Goal: Task Accomplishment & Management: Use online tool/utility

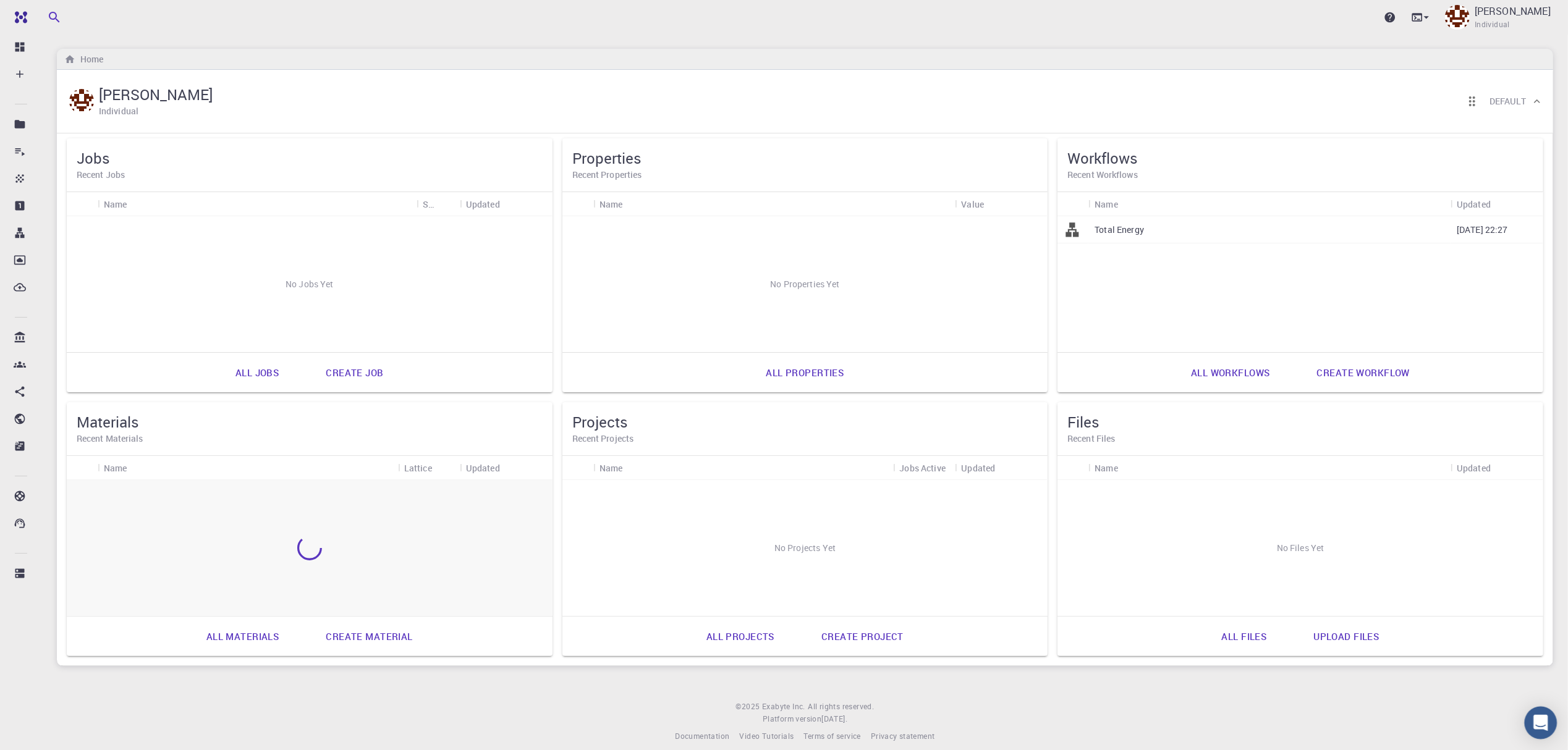
click at [1546, 725] on icon "Open Intercom Messenger" at bounding box center [1541, 723] width 14 height 16
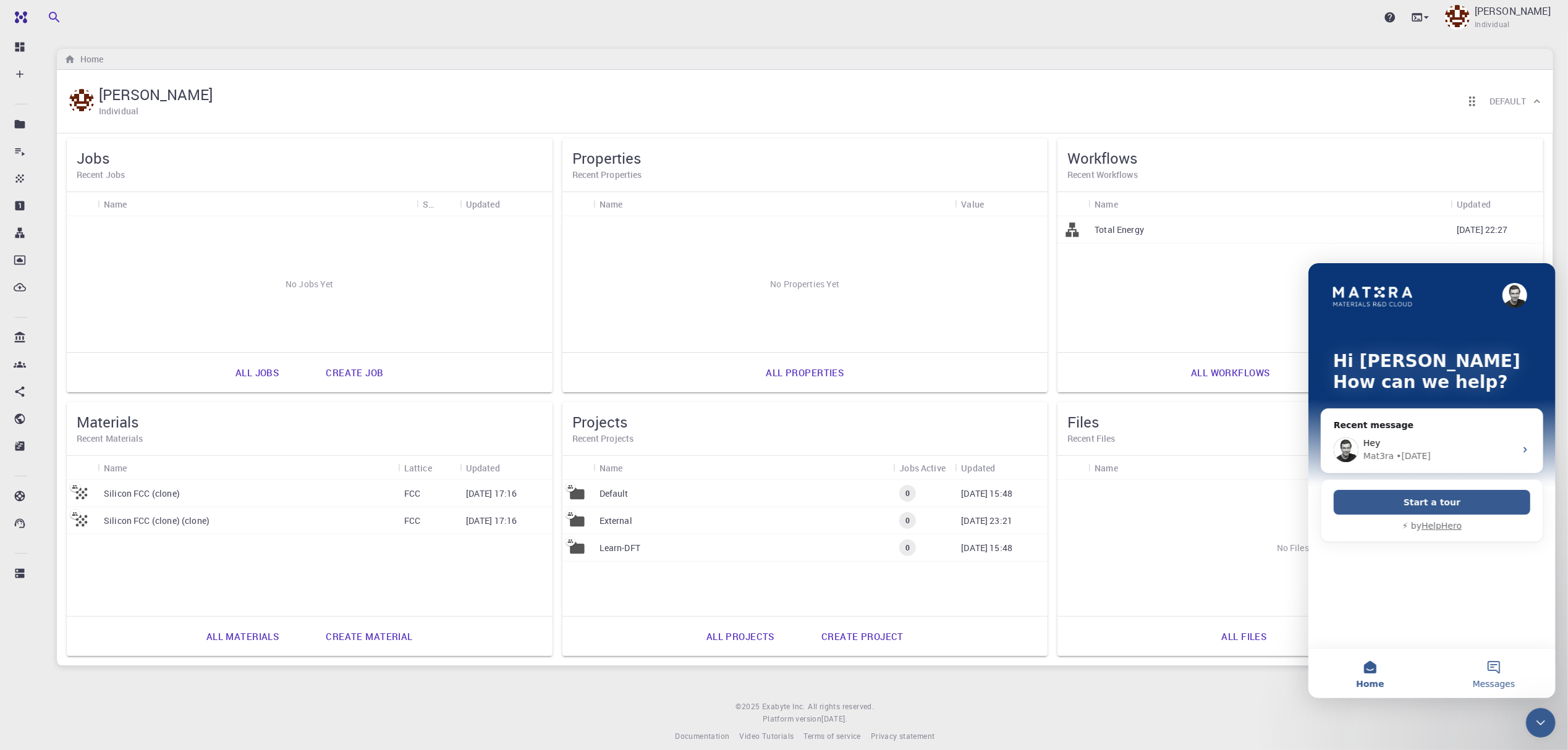
click at [1502, 674] on button "Messages" at bounding box center [1493, 673] width 123 height 50
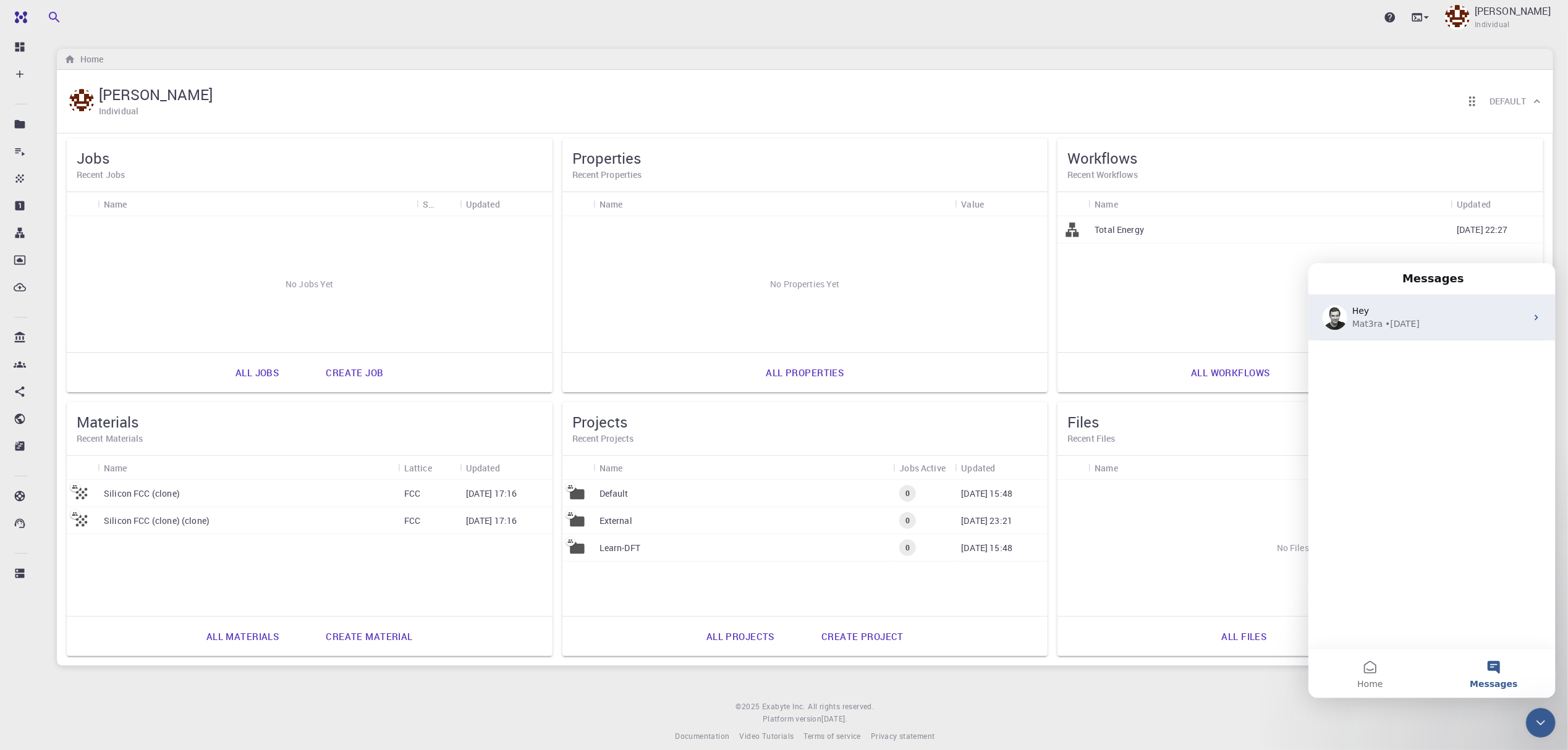
click at [1407, 316] on div "Hey" at bounding box center [1439, 310] width 174 height 13
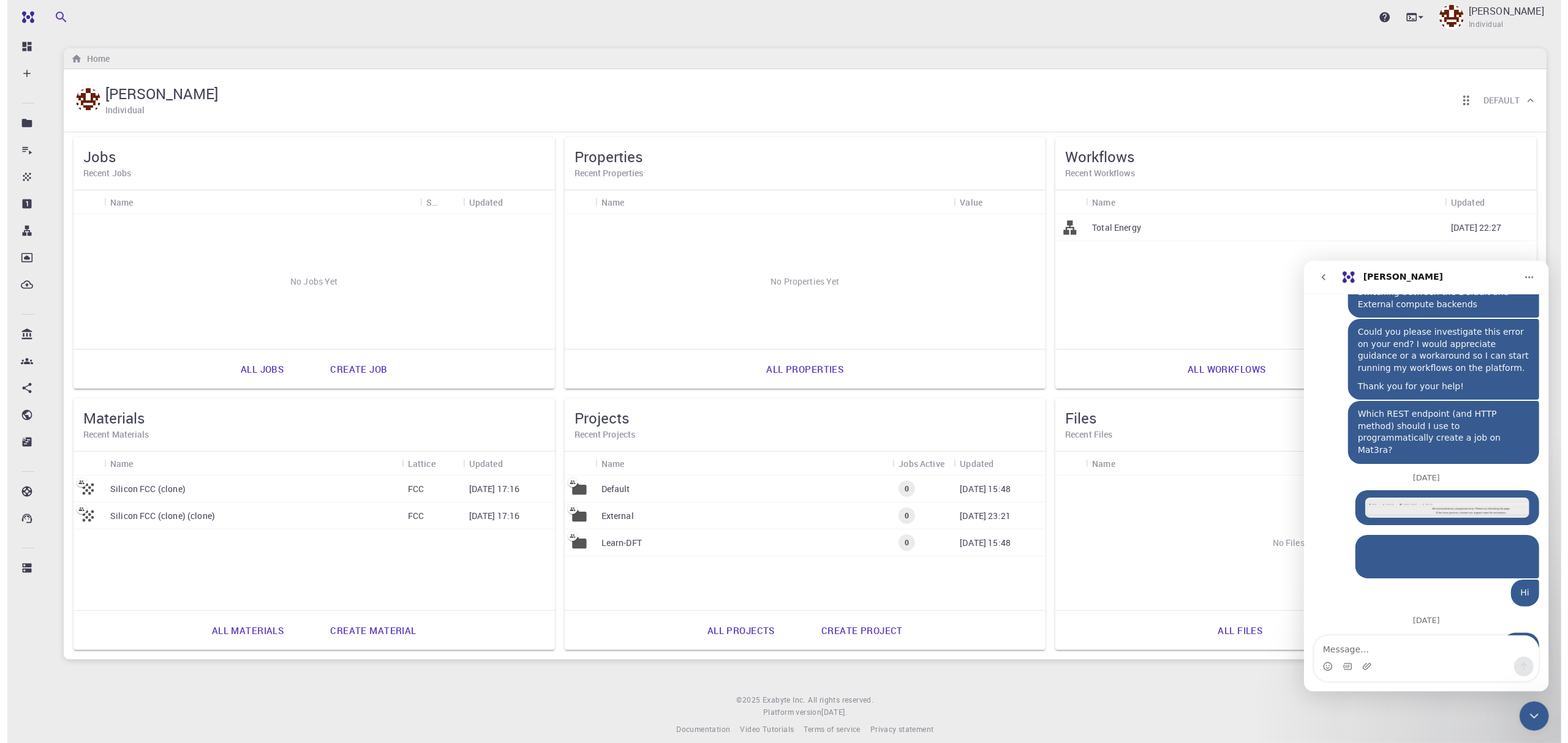
scroll to position [450, 0]
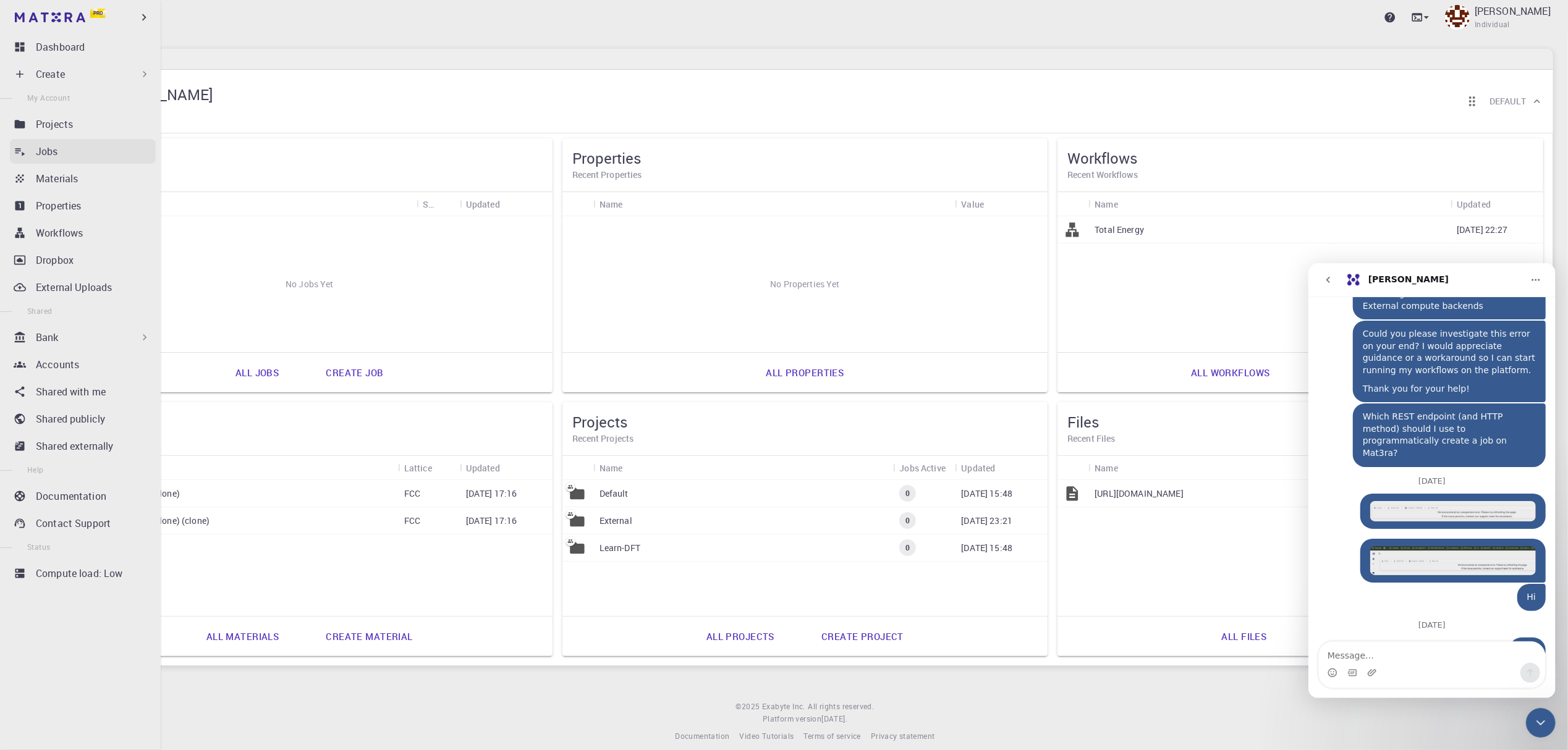
click at [53, 151] on p "Jobs" at bounding box center [47, 151] width 22 height 15
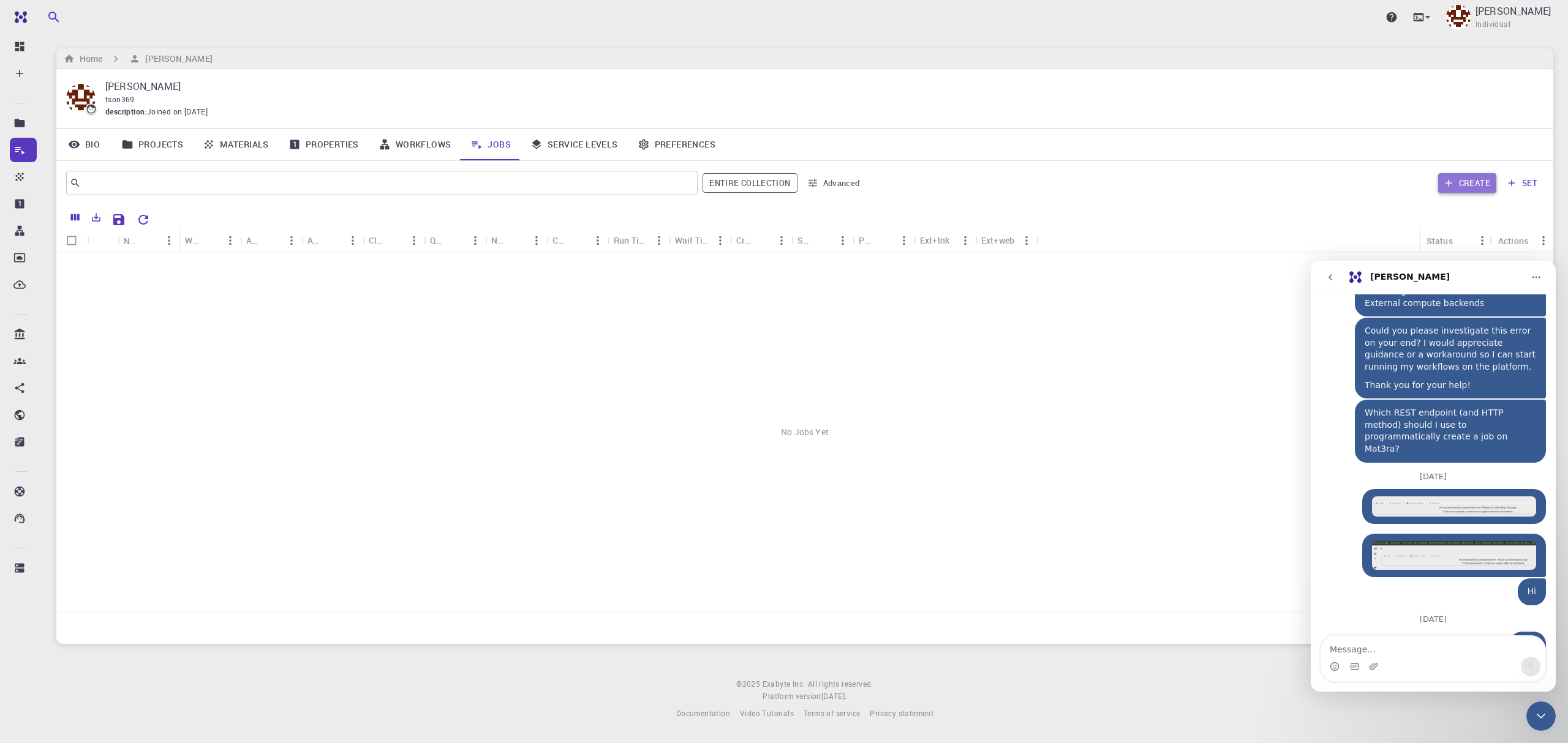
click at [1468, 187] on button "Create" at bounding box center [1467, 183] width 58 height 20
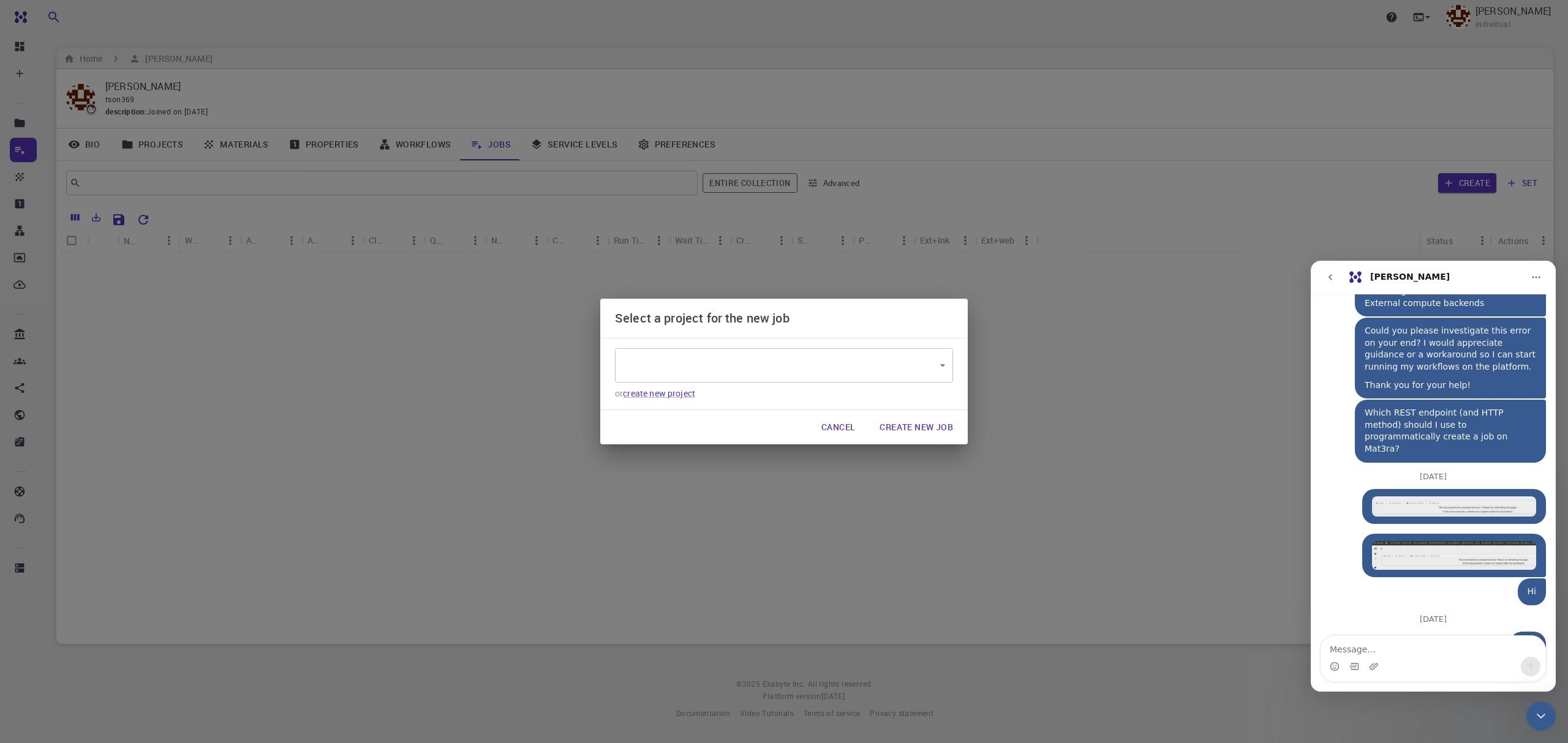
type input "r7YzEEDL8XBFXXthv"
click at [925, 428] on button "Create New Job" at bounding box center [916, 427] width 93 height 25
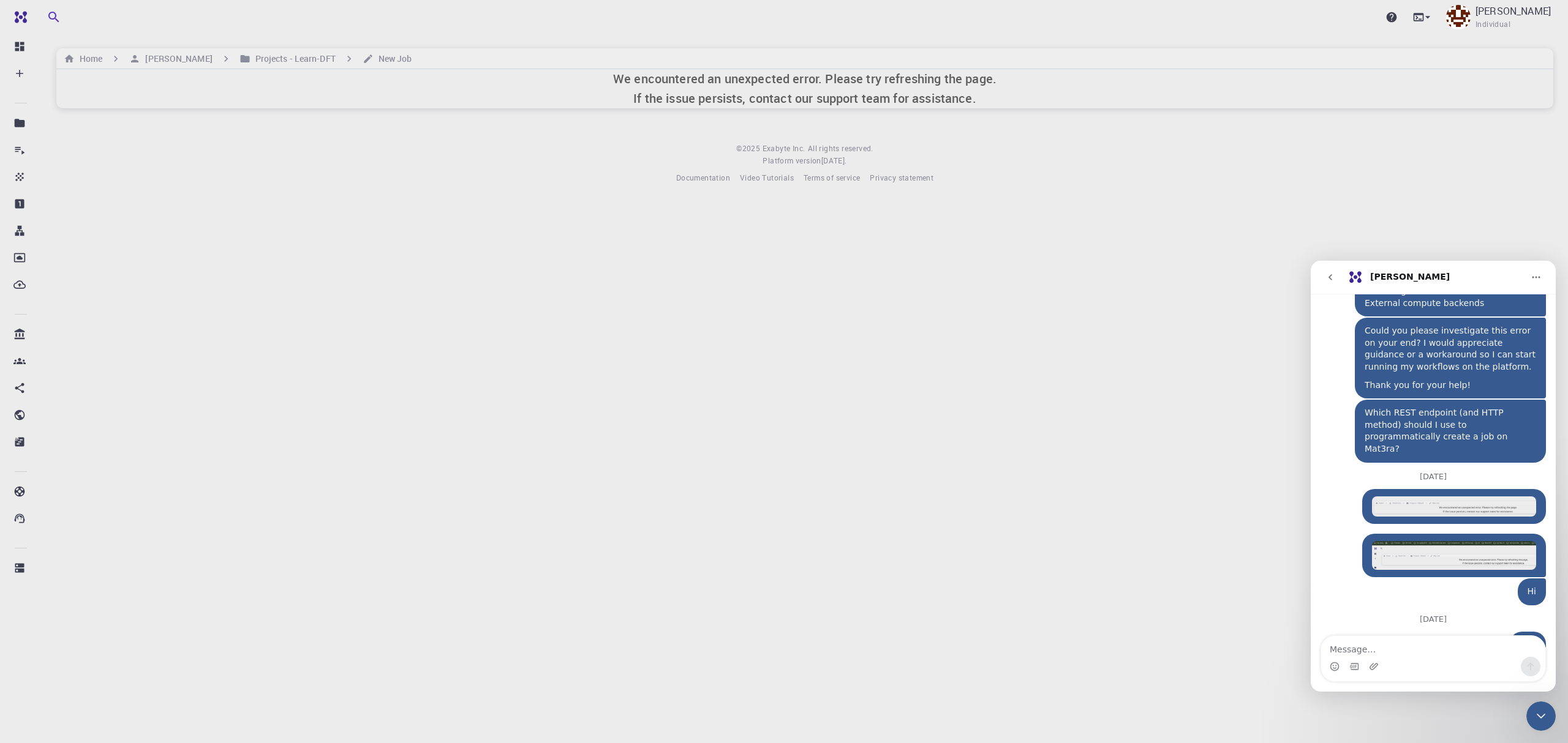
drag, startPoint x: 1401, startPoint y: 666, endPoint x: 1403, endPoint y: 656, distance: 10.2
click at [1401, 666] on div "Intercom messenger" at bounding box center [1433, 667] width 224 height 20
click at [1404, 651] on textarea "Message…" at bounding box center [1433, 647] width 224 height 21
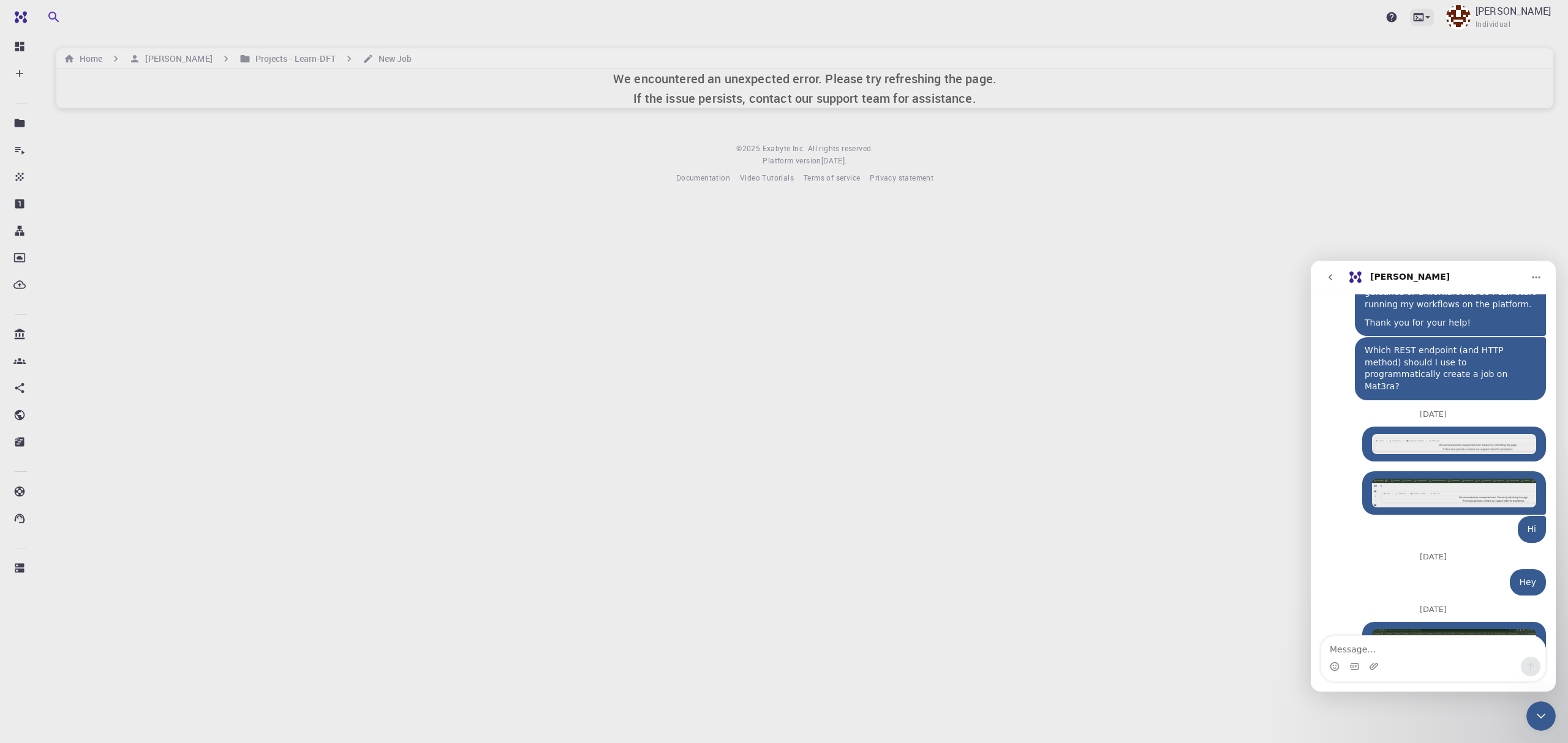
click at [1434, 15] on icon at bounding box center [1428, 17] width 12 height 12
click at [1539, 13] on div at bounding box center [784, 371] width 1568 height 743
click at [1539, 13] on p "Thanh Son" at bounding box center [1513, 11] width 76 height 15
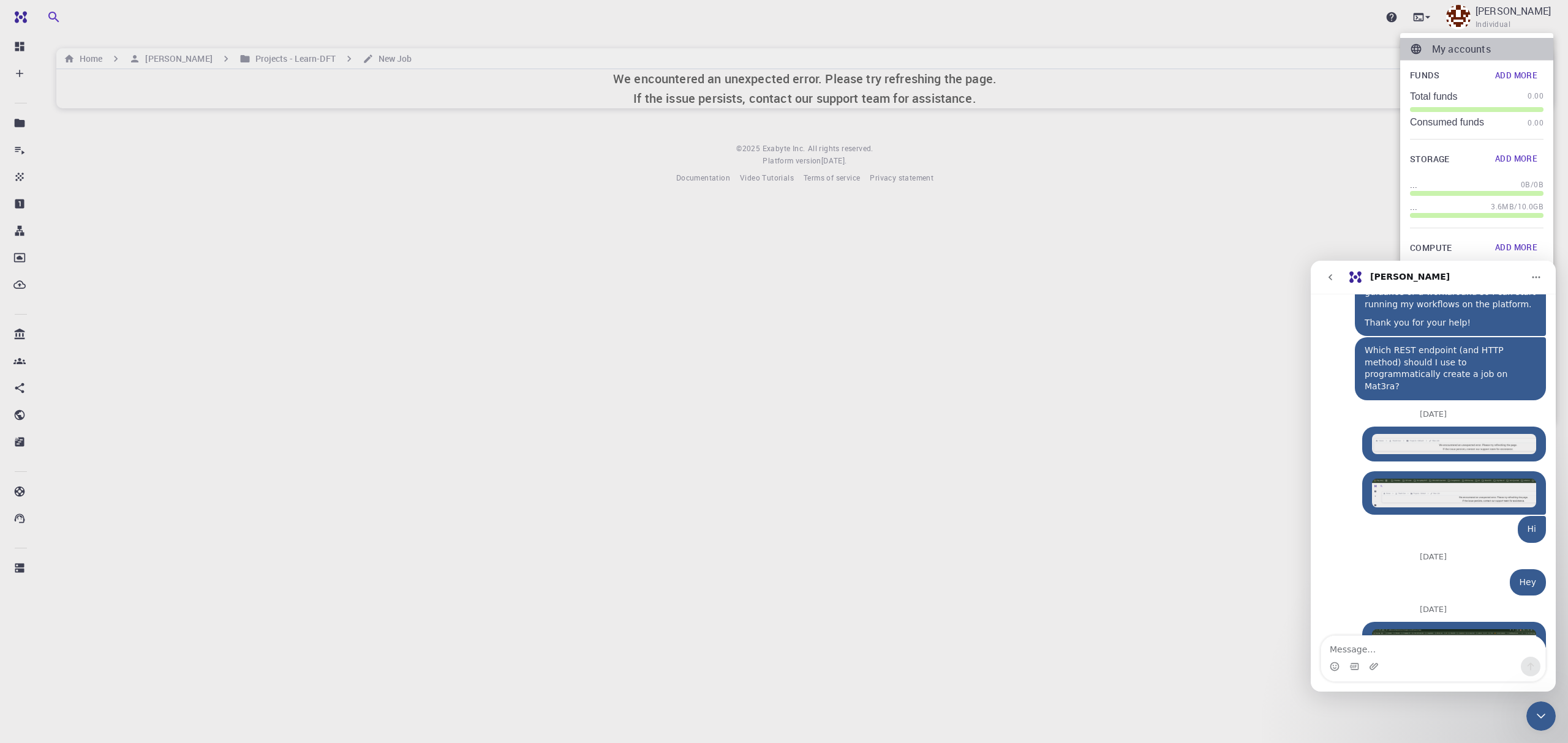
click at [1481, 48] on p "My accounts" at bounding box center [1487, 49] width 111 height 15
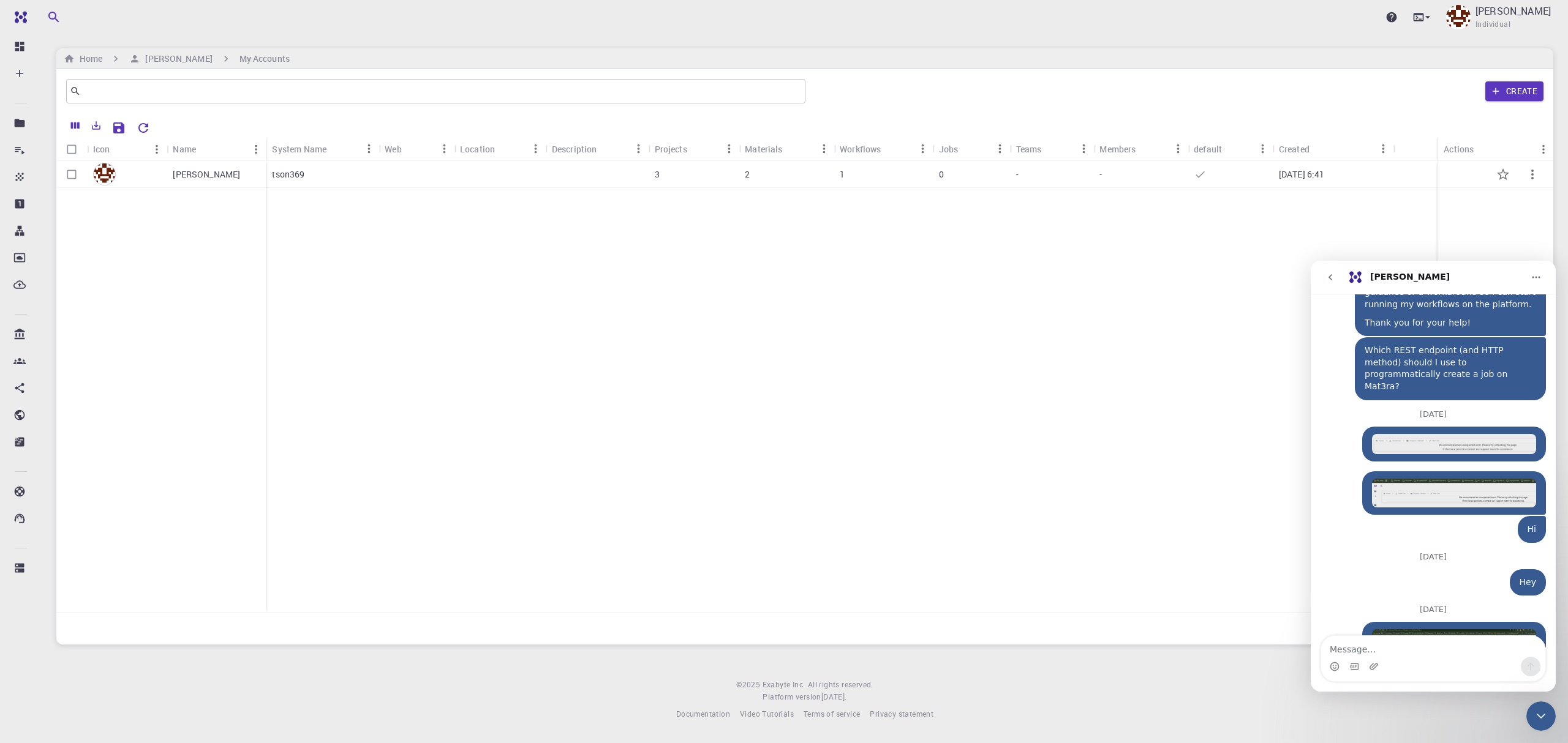
click at [199, 178] on p "Thanh Son" at bounding box center [207, 175] width 68 height 12
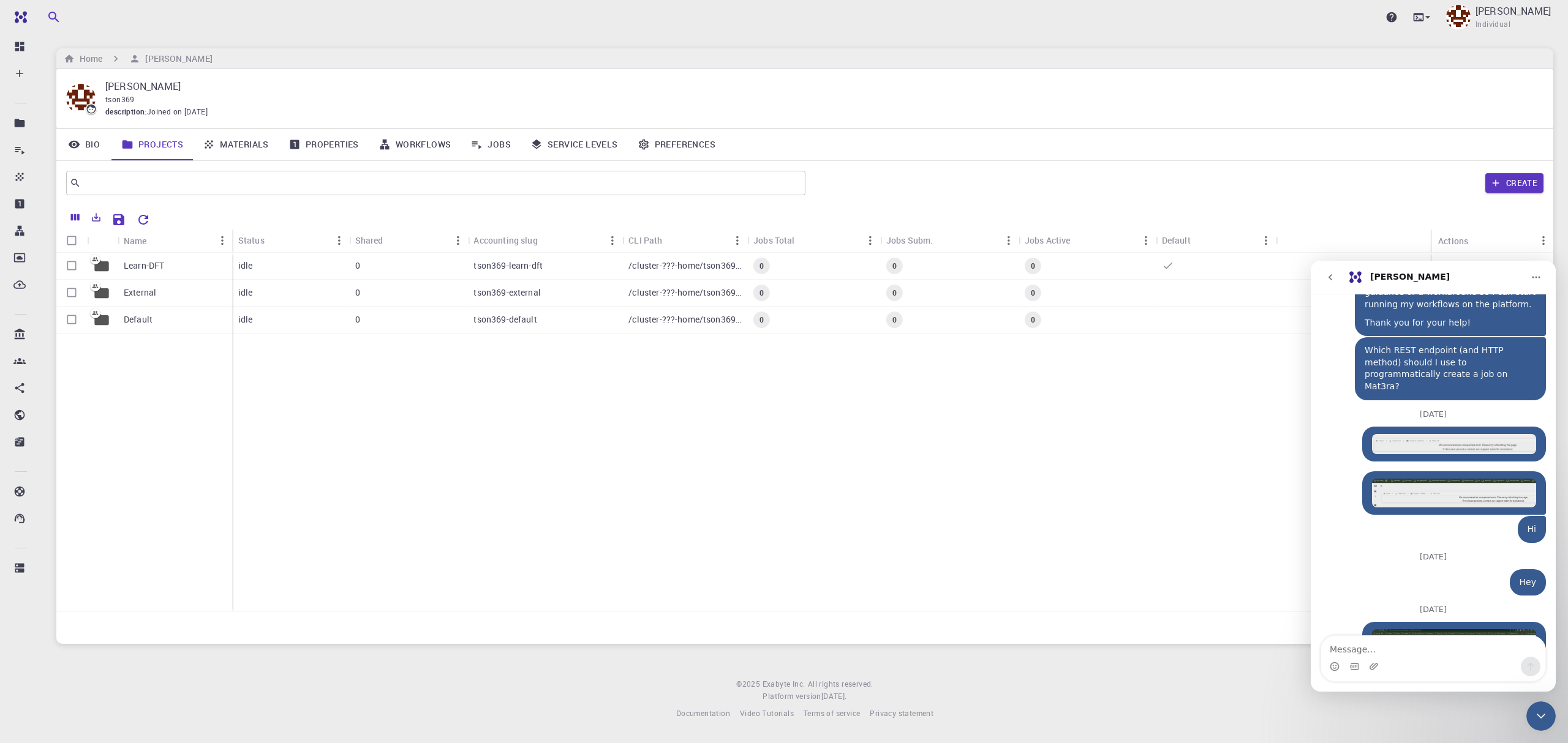
click at [585, 143] on link "Service Levels" at bounding box center [574, 144] width 107 height 32
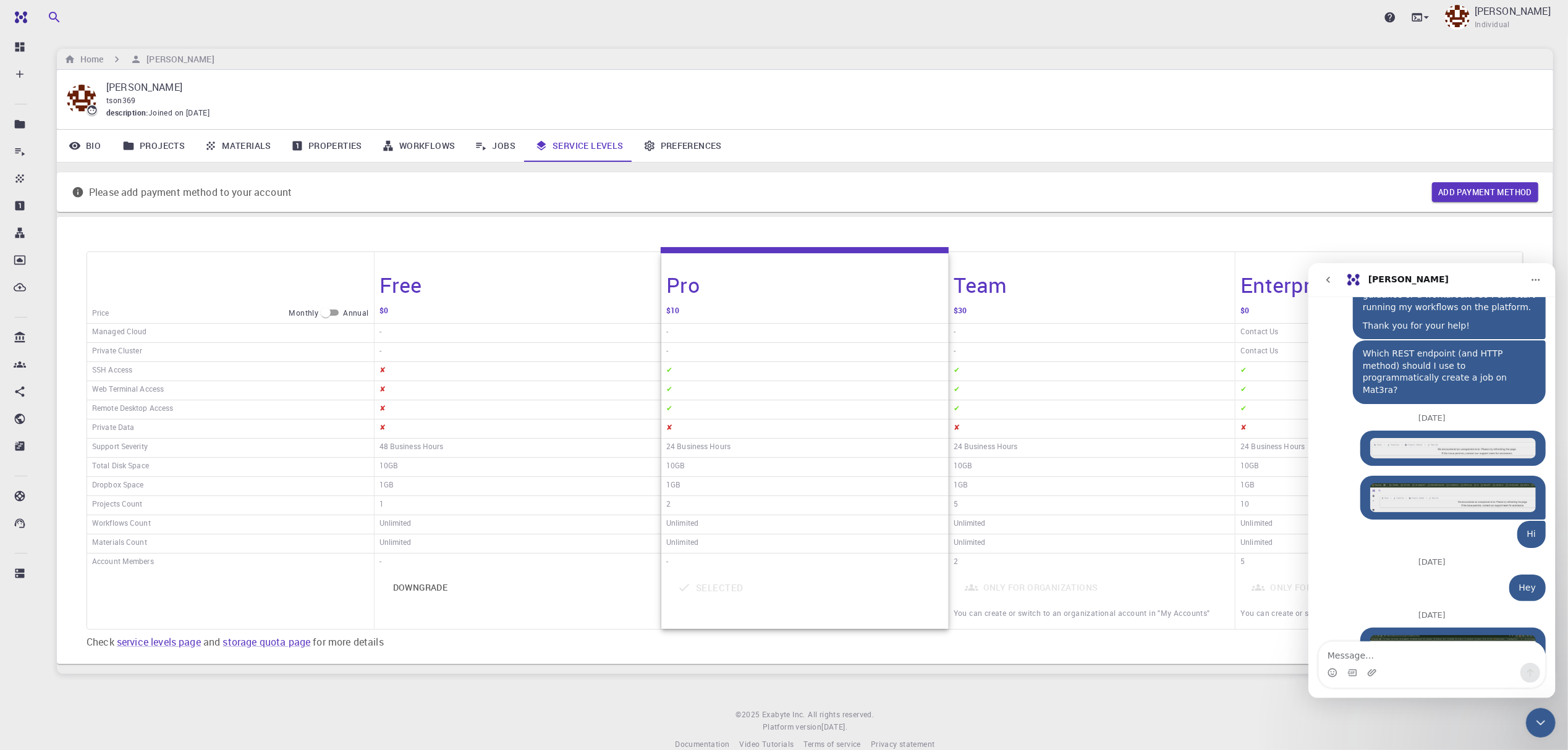
click at [849, 426] on div "✘" at bounding box center [805, 429] width 287 height 19
click at [817, 591] on div "Selected" at bounding box center [805, 600] width 277 height 55
click at [815, 292] on div "Pro" at bounding box center [805, 277] width 287 height 51
click at [959, 293] on h4 "Team" at bounding box center [980, 285] width 54 height 26
drag, startPoint x: 1011, startPoint y: 287, endPoint x: 980, endPoint y: 285, distance: 31.1
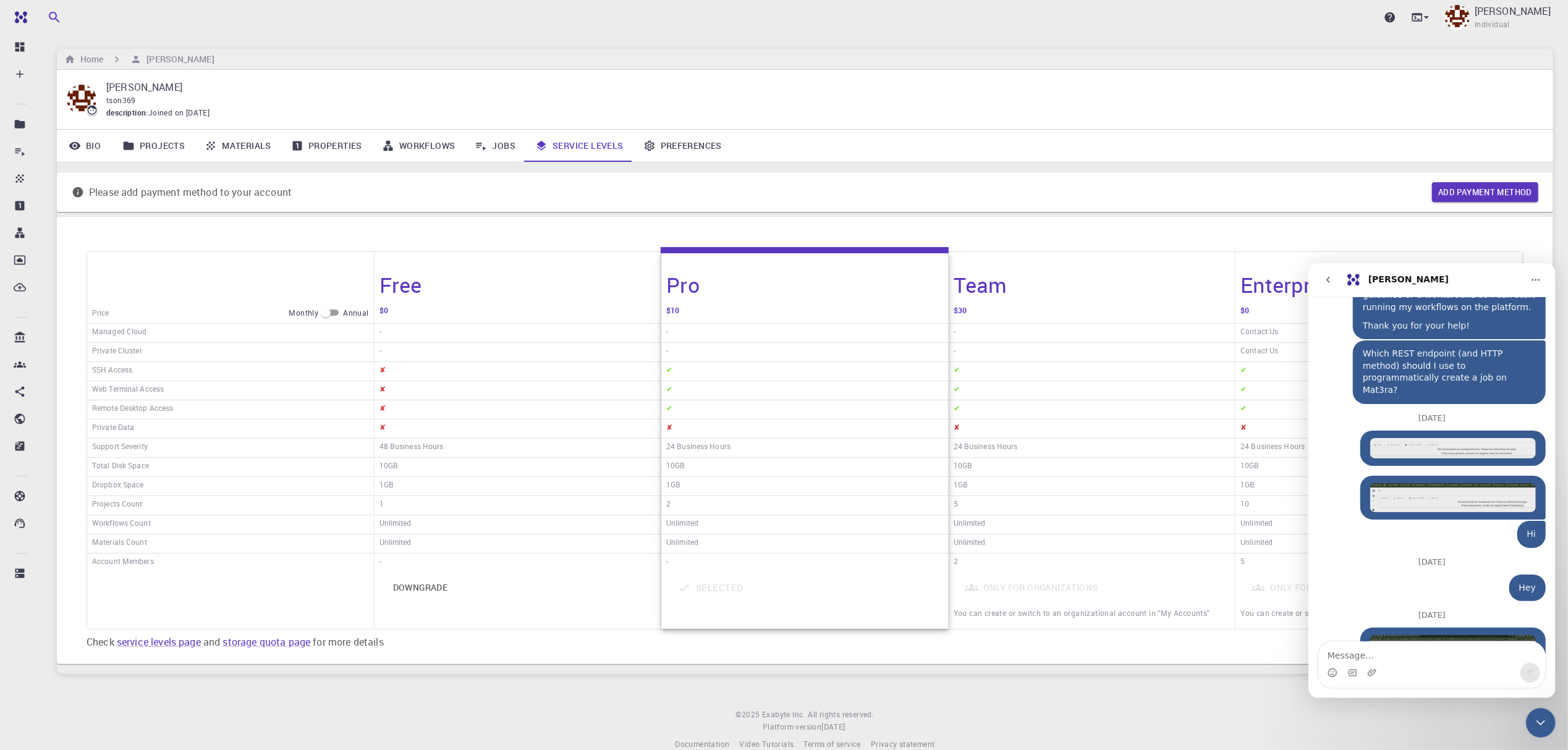
click at [1012, 287] on div "Team" at bounding box center [1092, 277] width 287 height 51
click at [817, 285] on div "Pro" at bounding box center [805, 277] width 287 height 51
click at [1366, 653] on textarea "Message…" at bounding box center [1431, 652] width 226 height 21
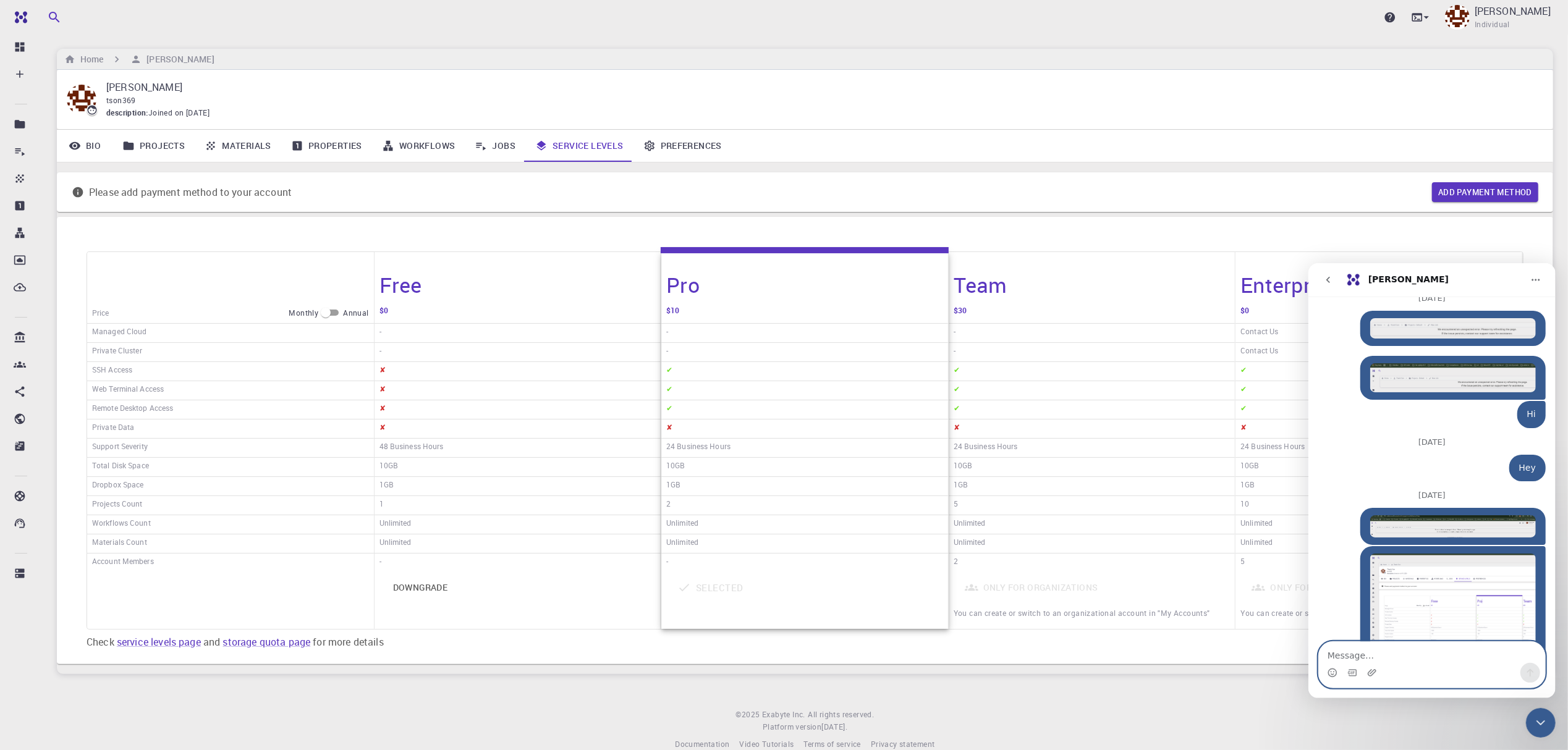
scroll to position [646, 0]
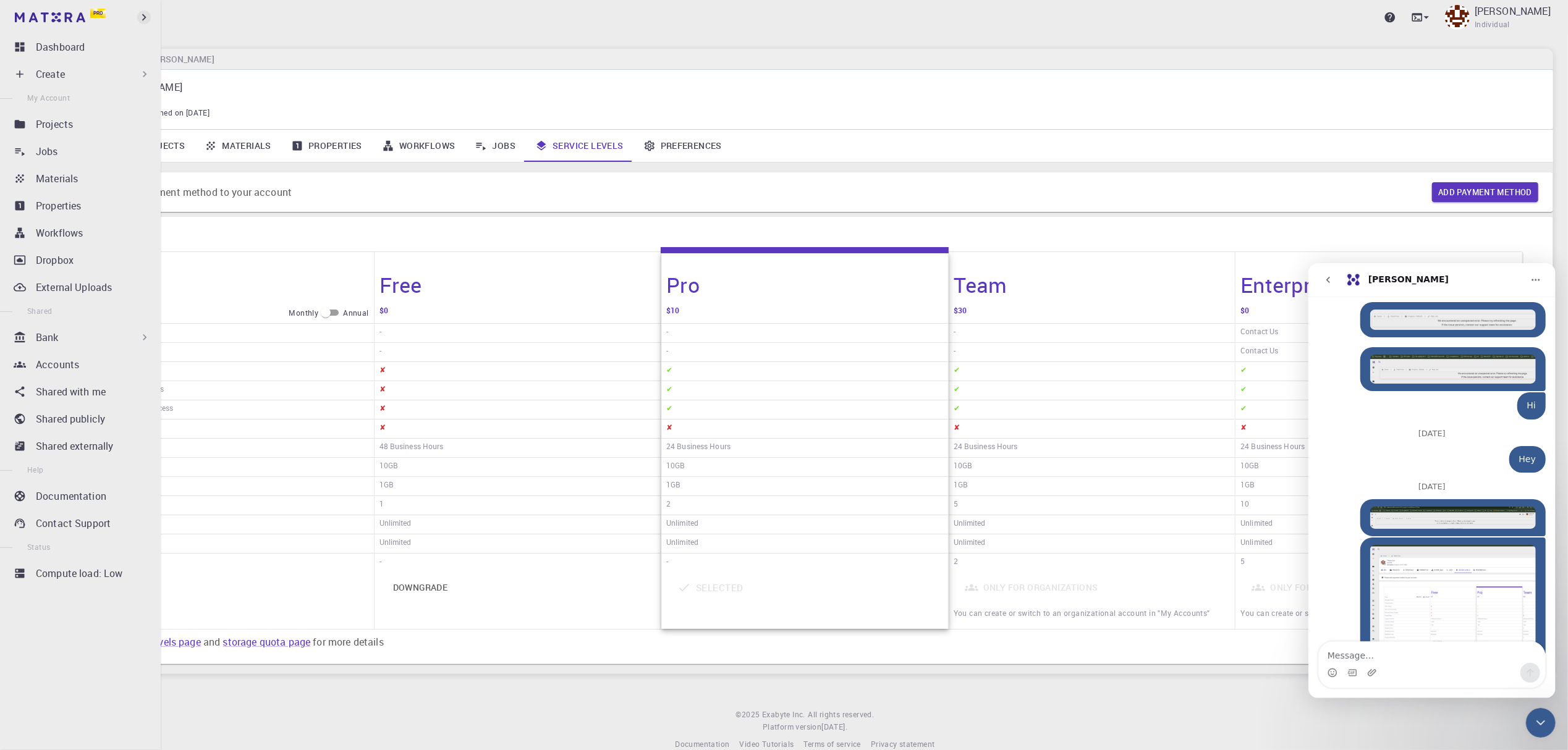
click at [144, 17] on icon "button" at bounding box center [144, 17] width 14 height 14
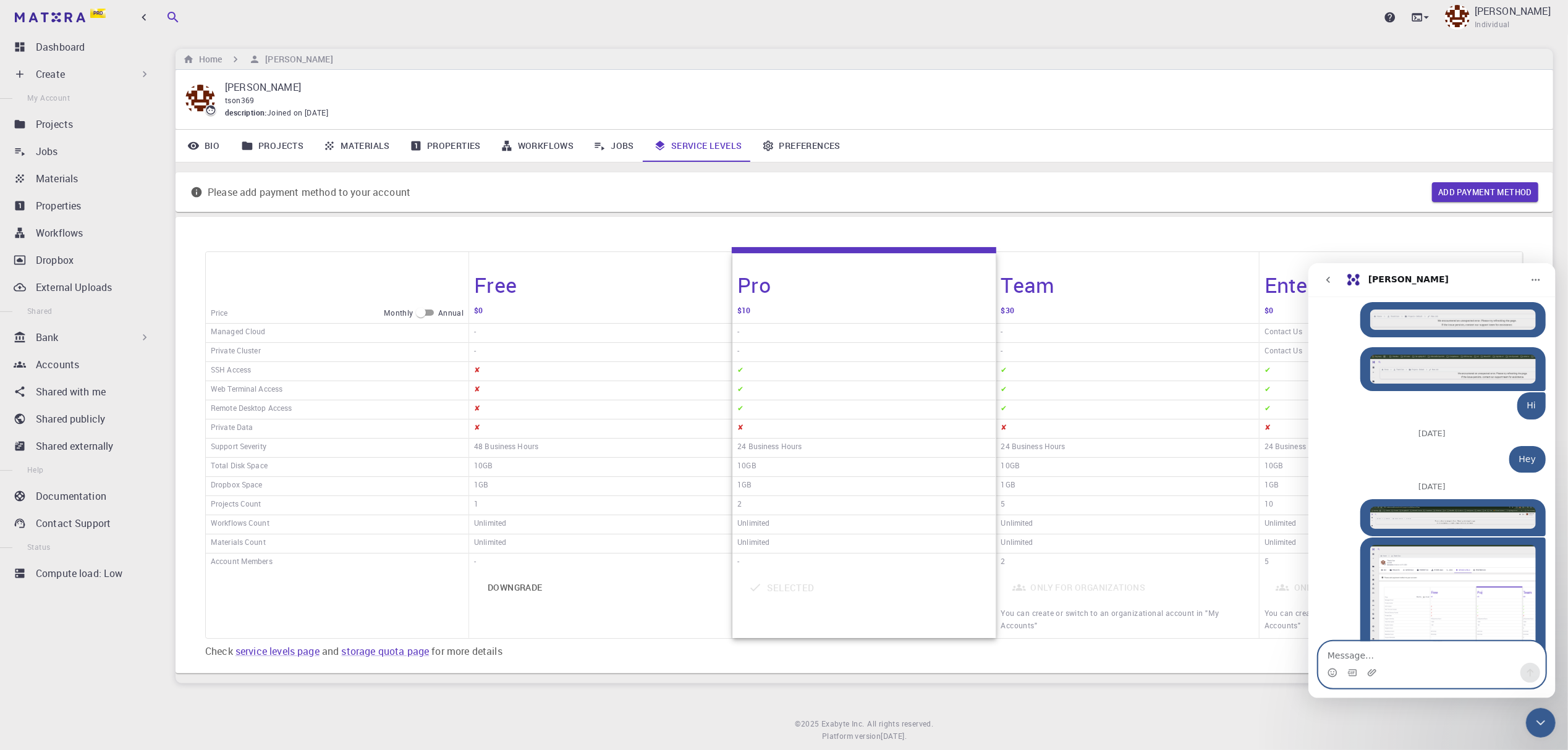
click at [1381, 659] on textarea "Message…" at bounding box center [1431, 652] width 226 height 21
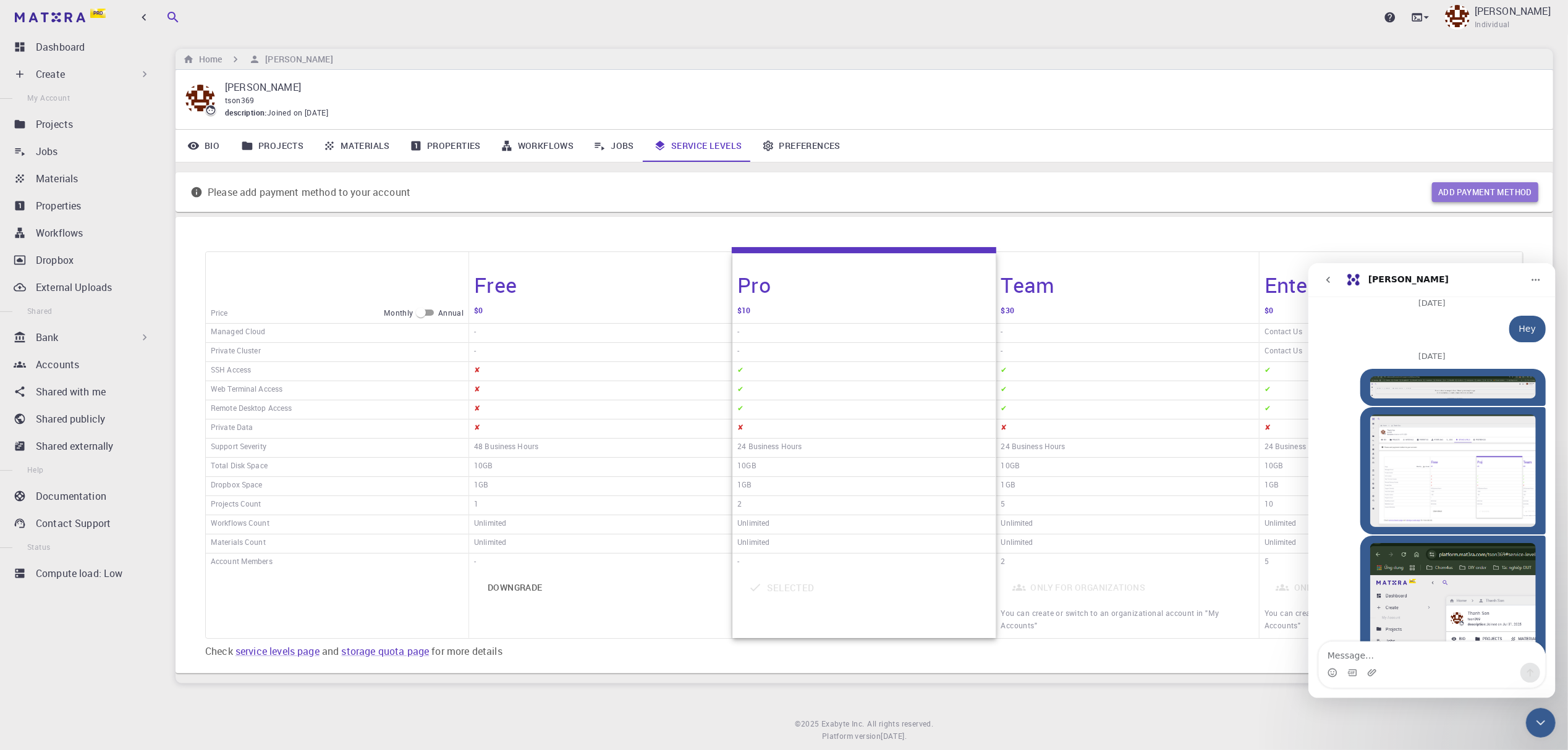
click at [1489, 197] on button "Add payment method" at bounding box center [1485, 192] width 106 height 20
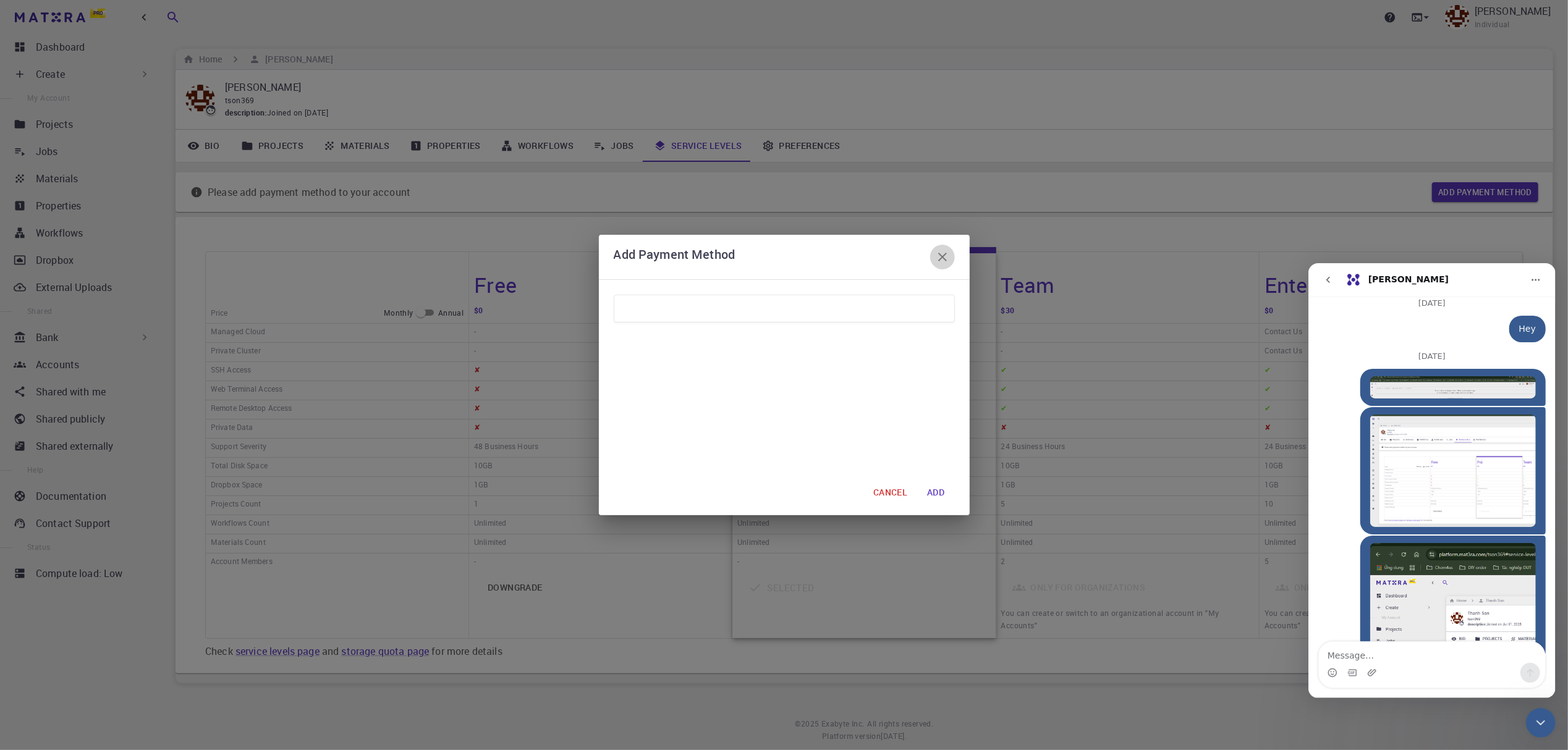
click at [945, 255] on icon "button" at bounding box center [943, 257] width 15 height 15
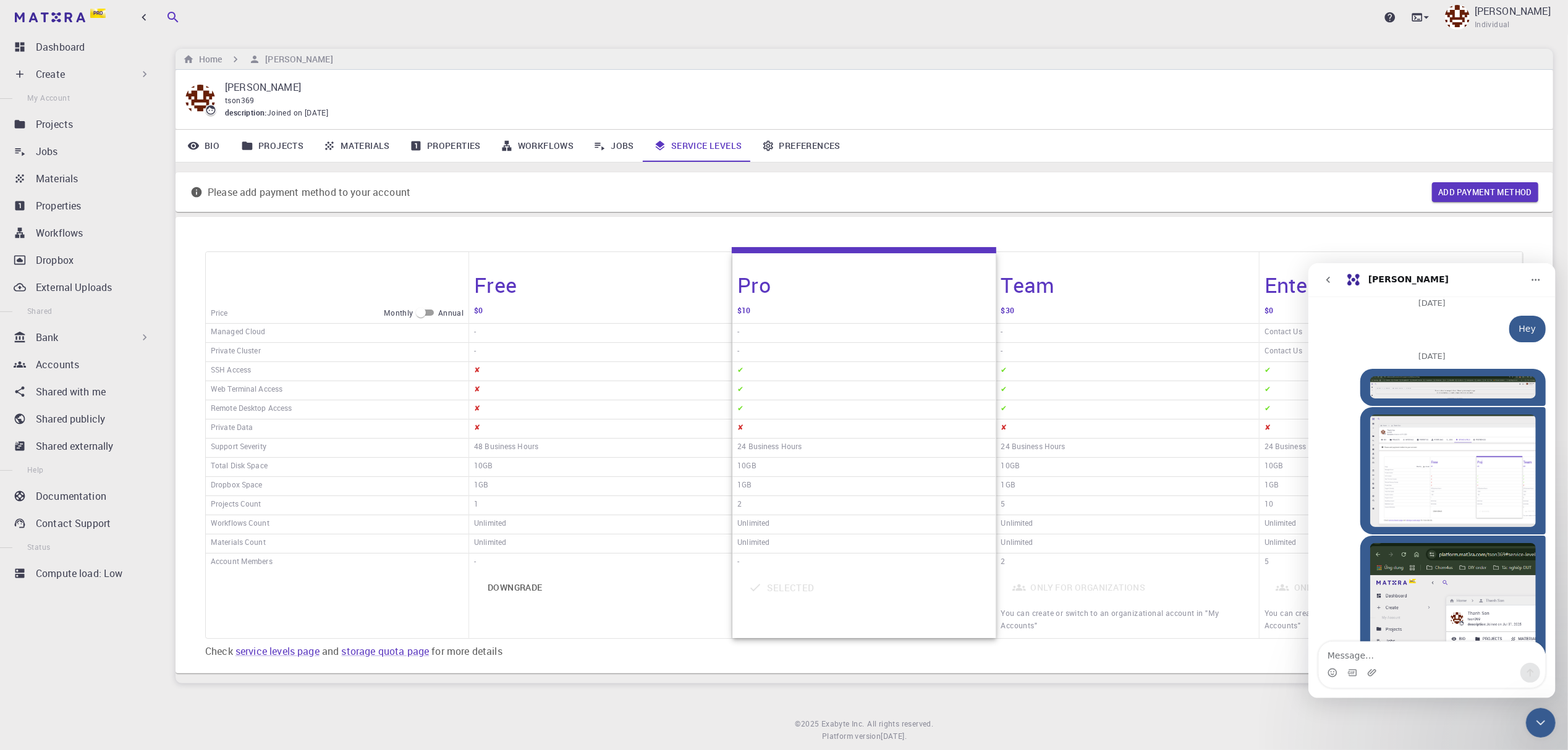
click at [811, 150] on link "Preferences" at bounding box center [801, 146] width 98 height 32
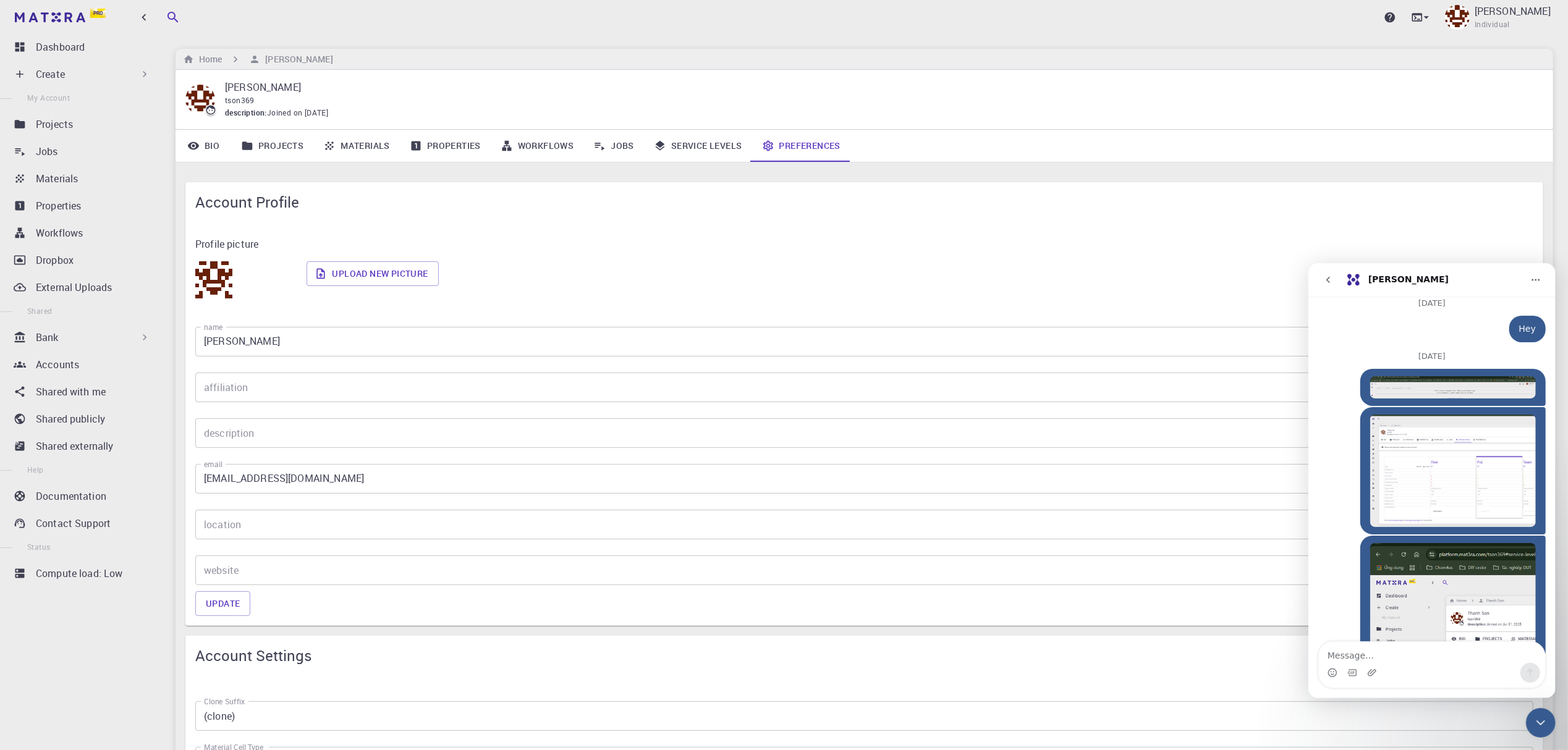
drag, startPoint x: 953, startPoint y: 329, endPoint x: 955, endPoint y: 322, distance: 7.3
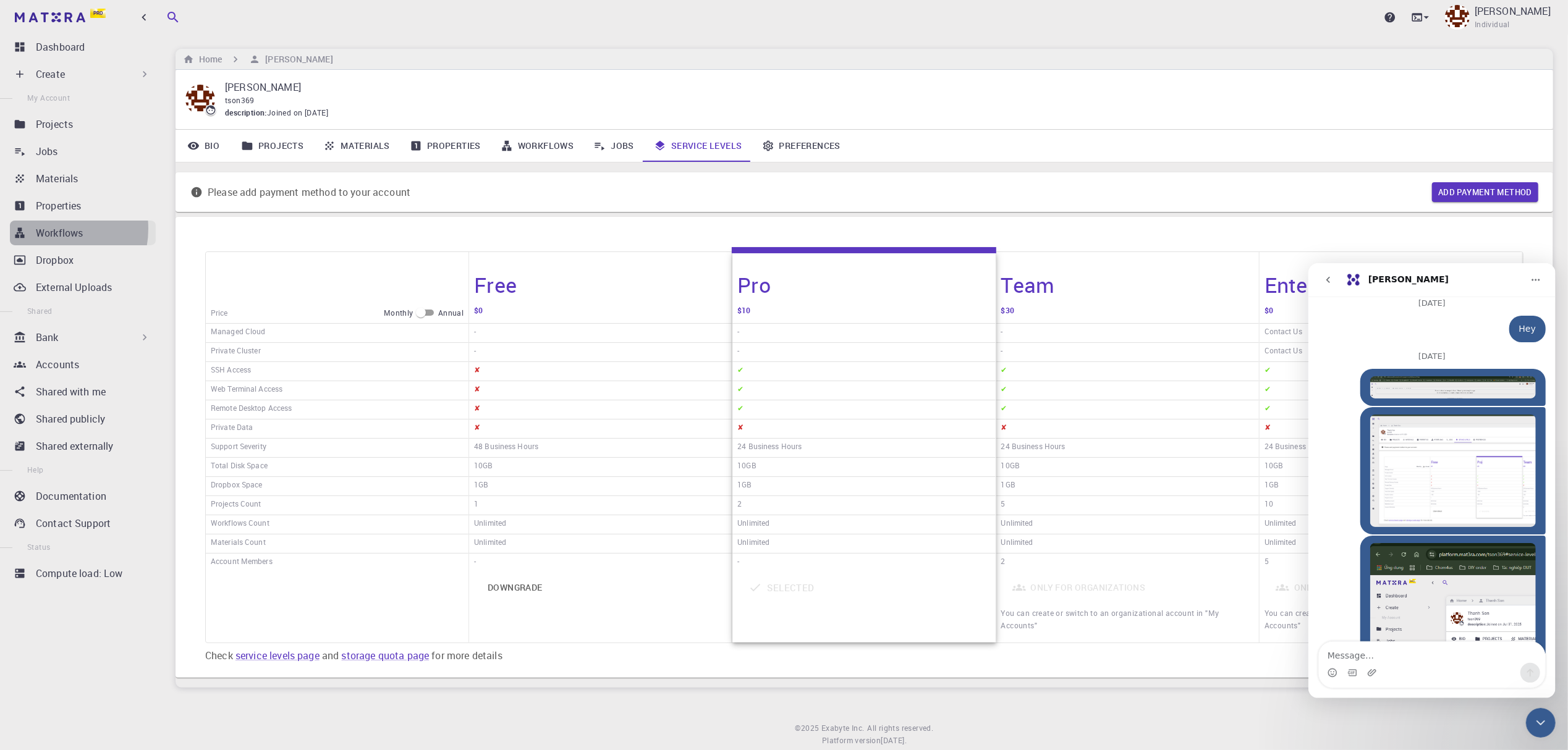
click at [47, 229] on p "Workflows" at bounding box center [60, 233] width 47 height 15
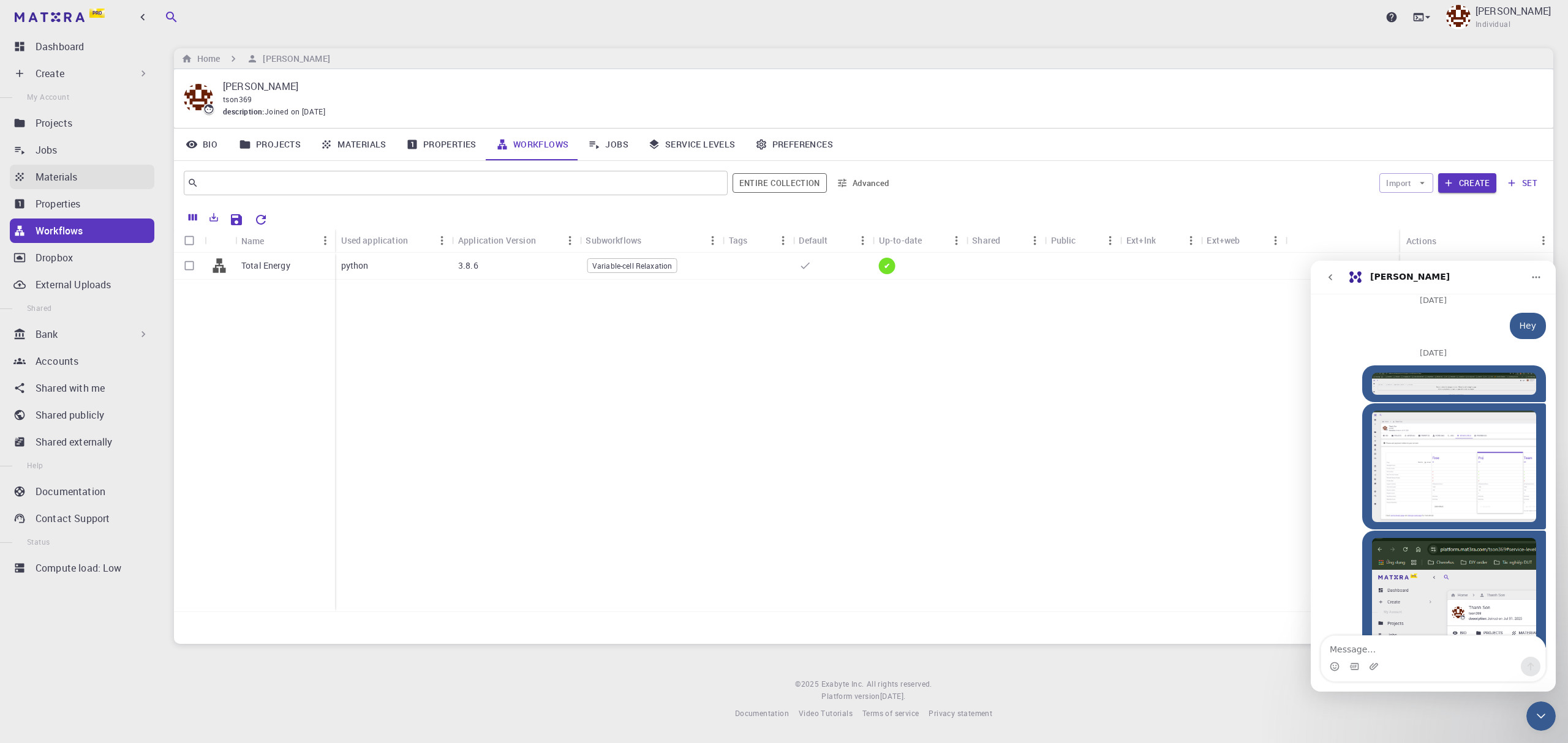
click at [47, 182] on p "Materials" at bounding box center [57, 177] width 42 height 15
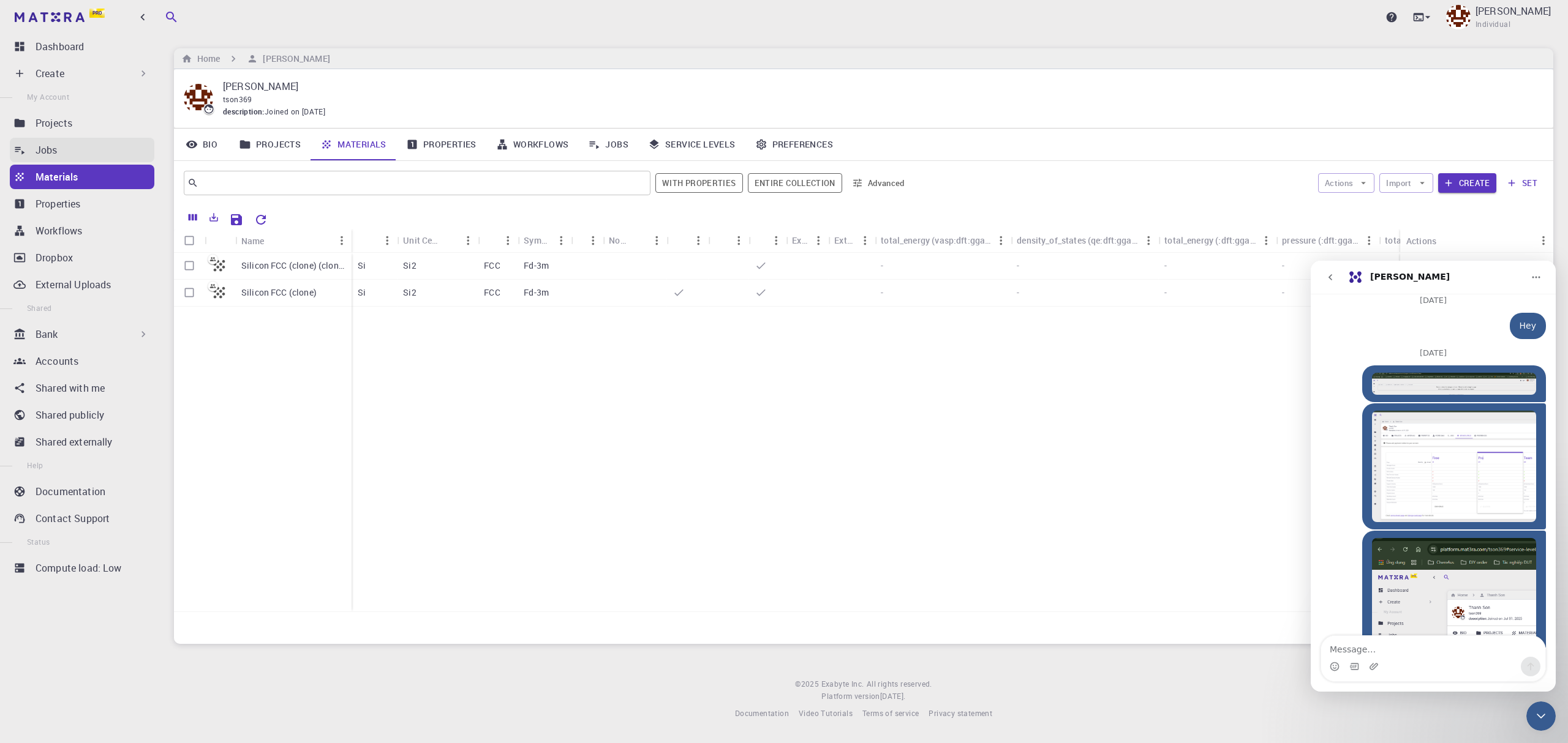
click at [49, 145] on p "Jobs" at bounding box center [47, 150] width 22 height 15
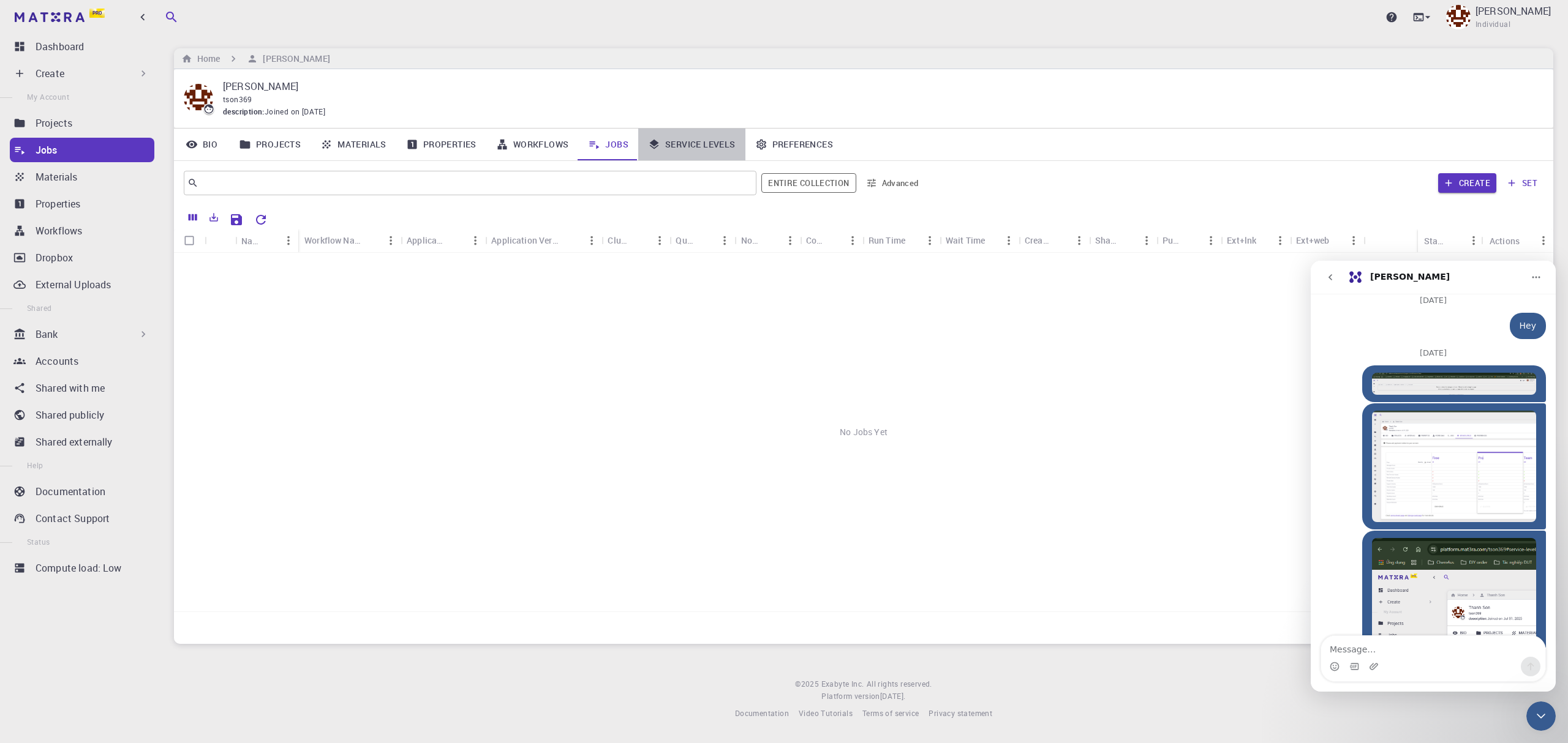
click at [695, 145] on link "Service Levels" at bounding box center [692, 144] width 107 height 32
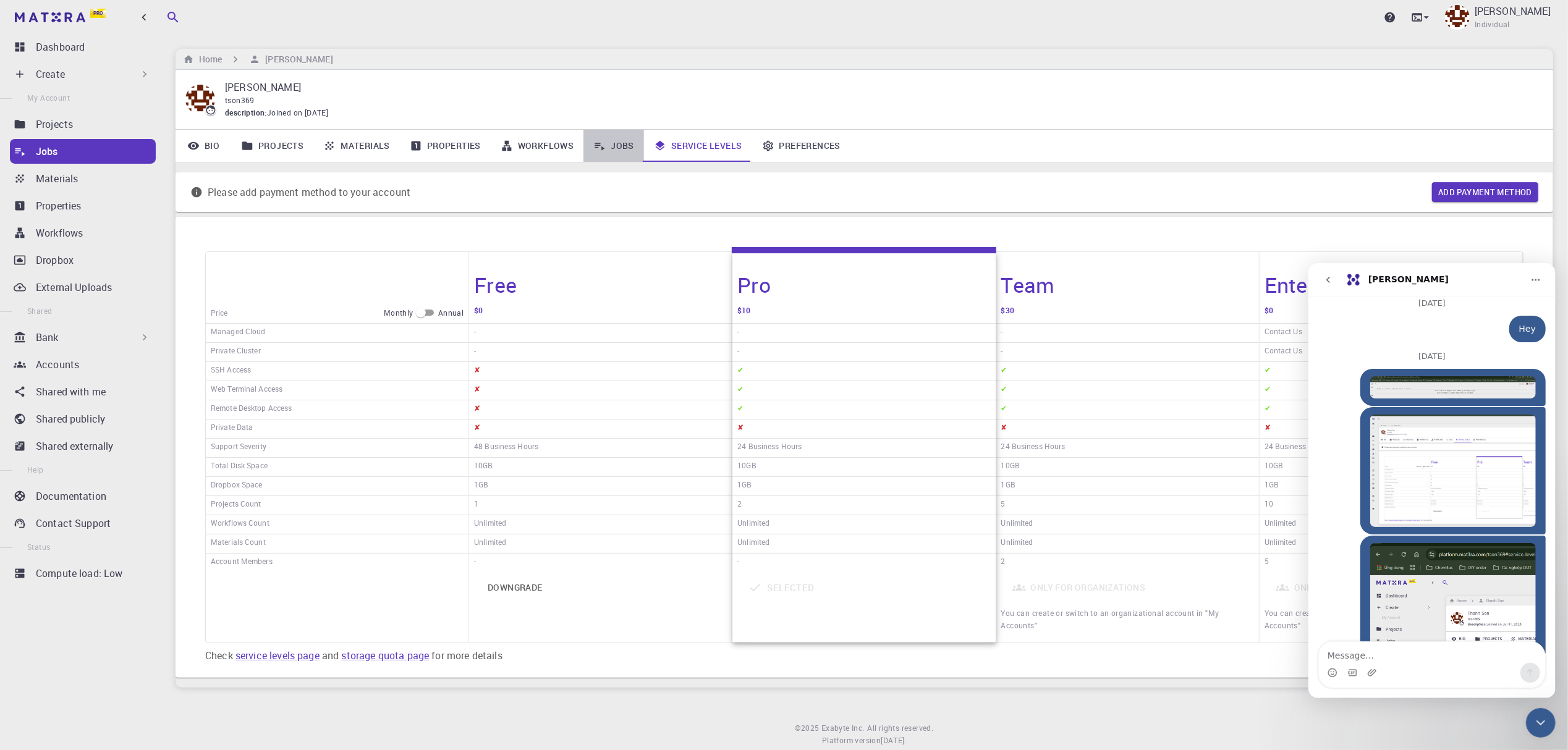
click at [626, 147] on link "Jobs" at bounding box center [614, 146] width 61 height 32
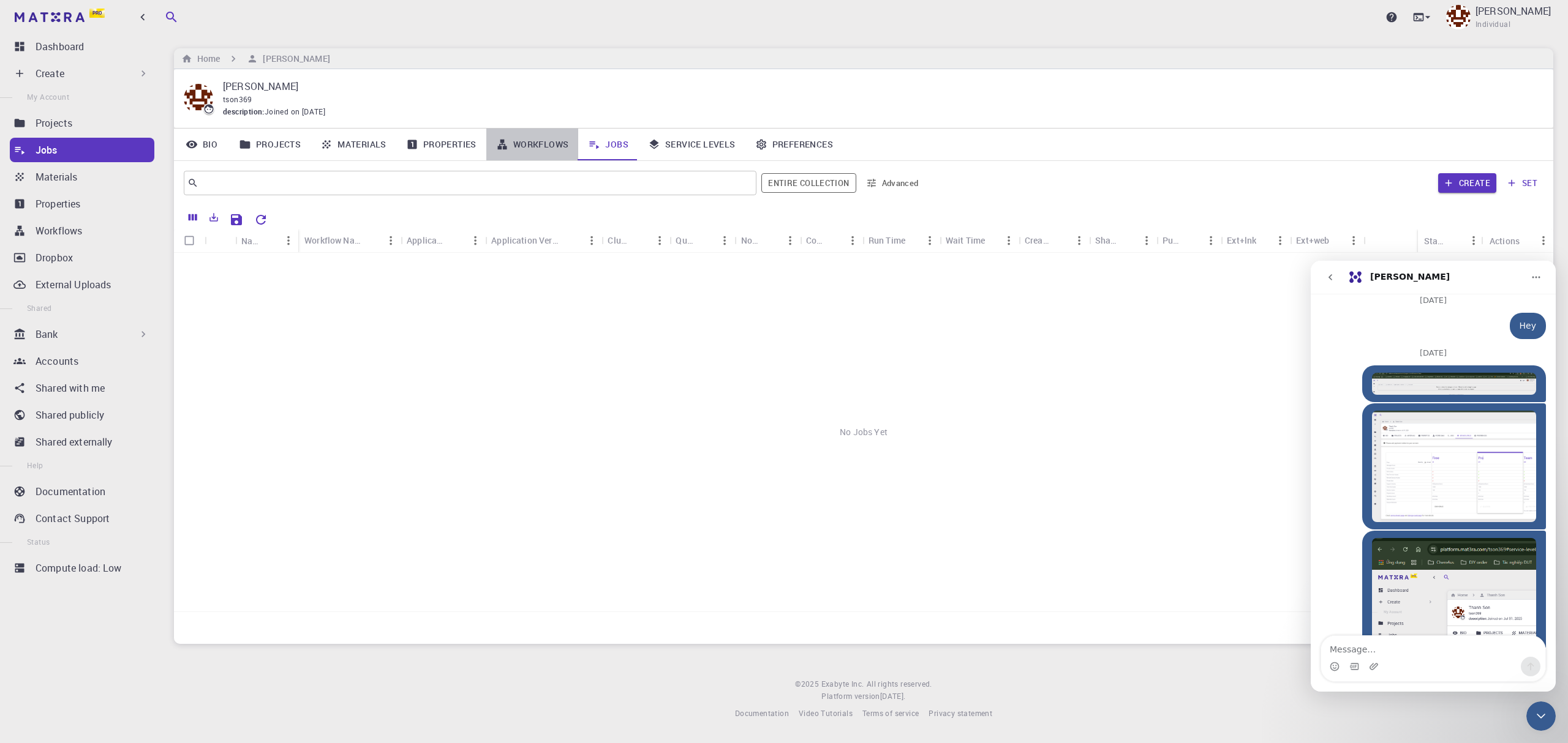
click at [529, 147] on link "Workflows" at bounding box center [533, 144] width 92 height 32
click at [441, 143] on link "Properties" at bounding box center [441, 144] width 90 height 32
click at [60, 18] on img at bounding box center [50, 17] width 70 height 10
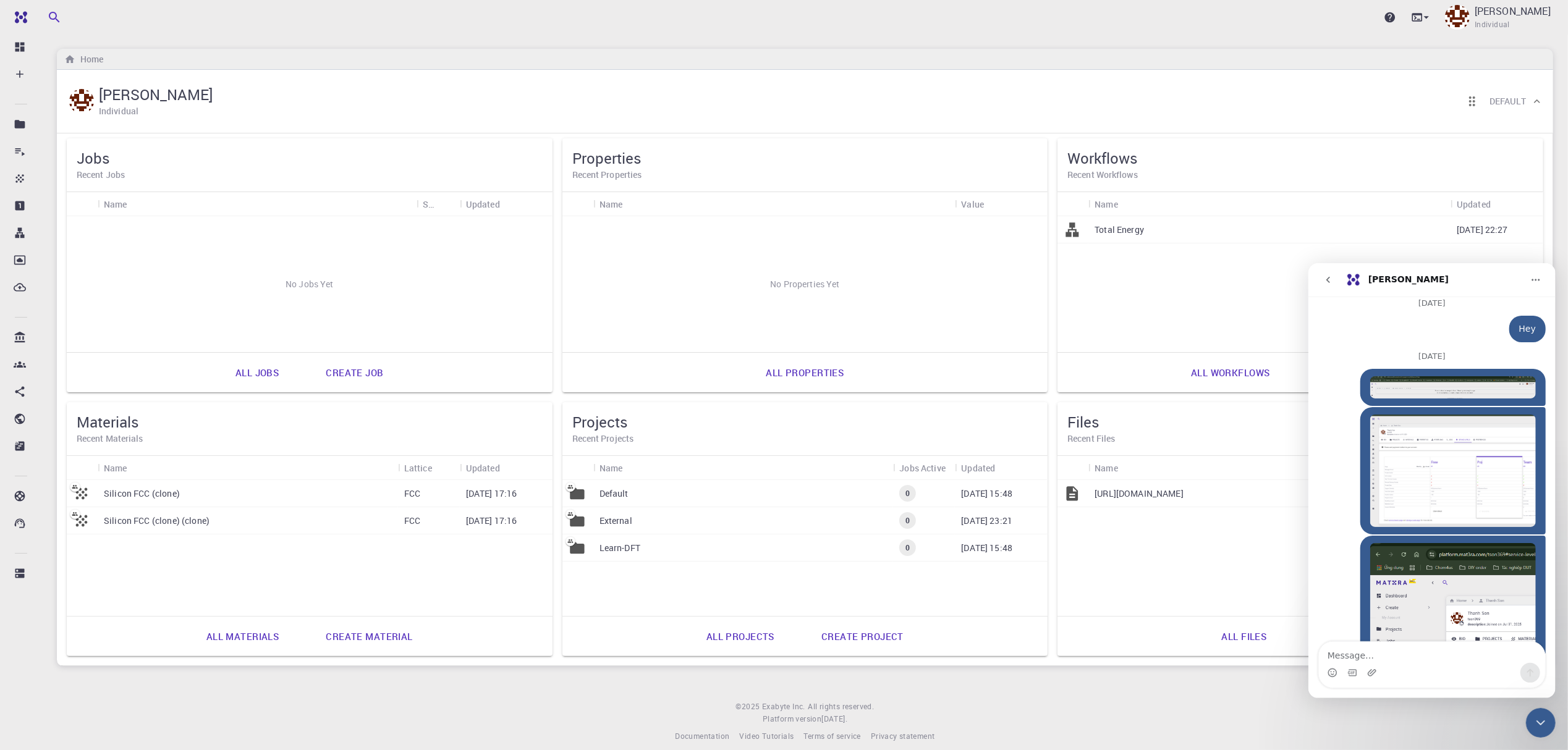
click at [1551, 733] on div "Close Intercom Messenger" at bounding box center [1541, 723] width 30 height 30
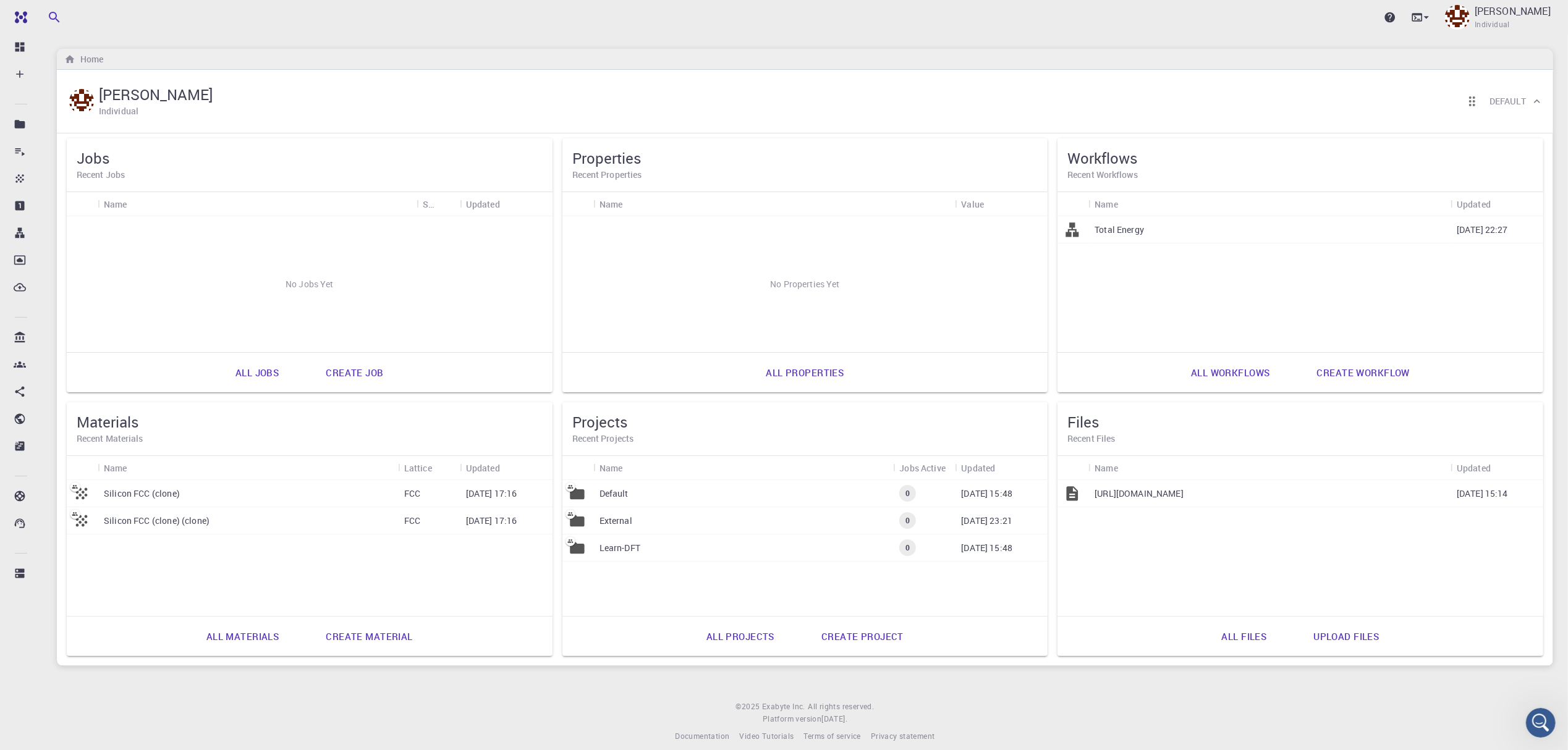
scroll to position [776, 0]
click at [1510, 22] on span "Individual" at bounding box center [1492, 25] width 35 height 12
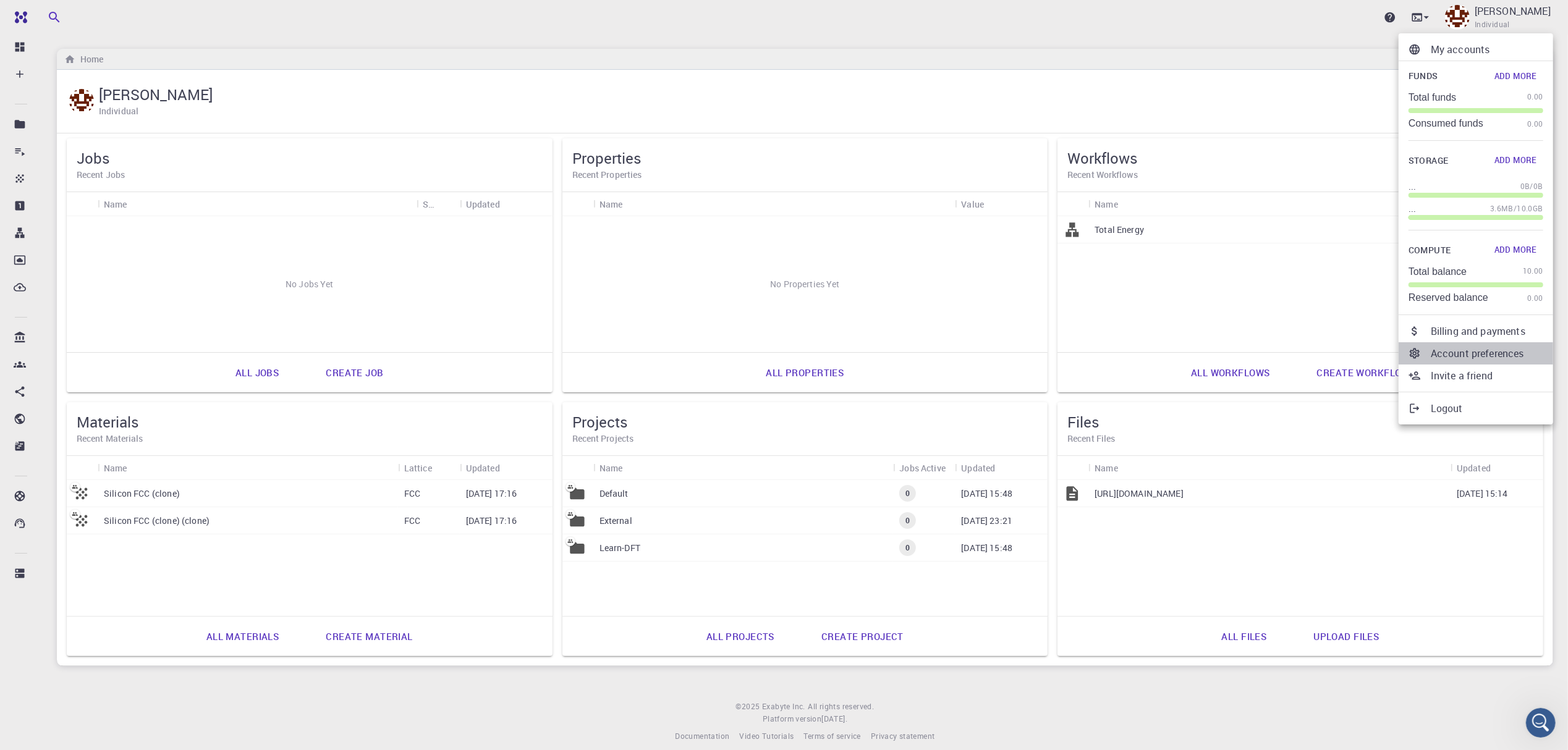
click at [1504, 349] on p "Account preferences" at bounding box center [1487, 354] width 112 height 15
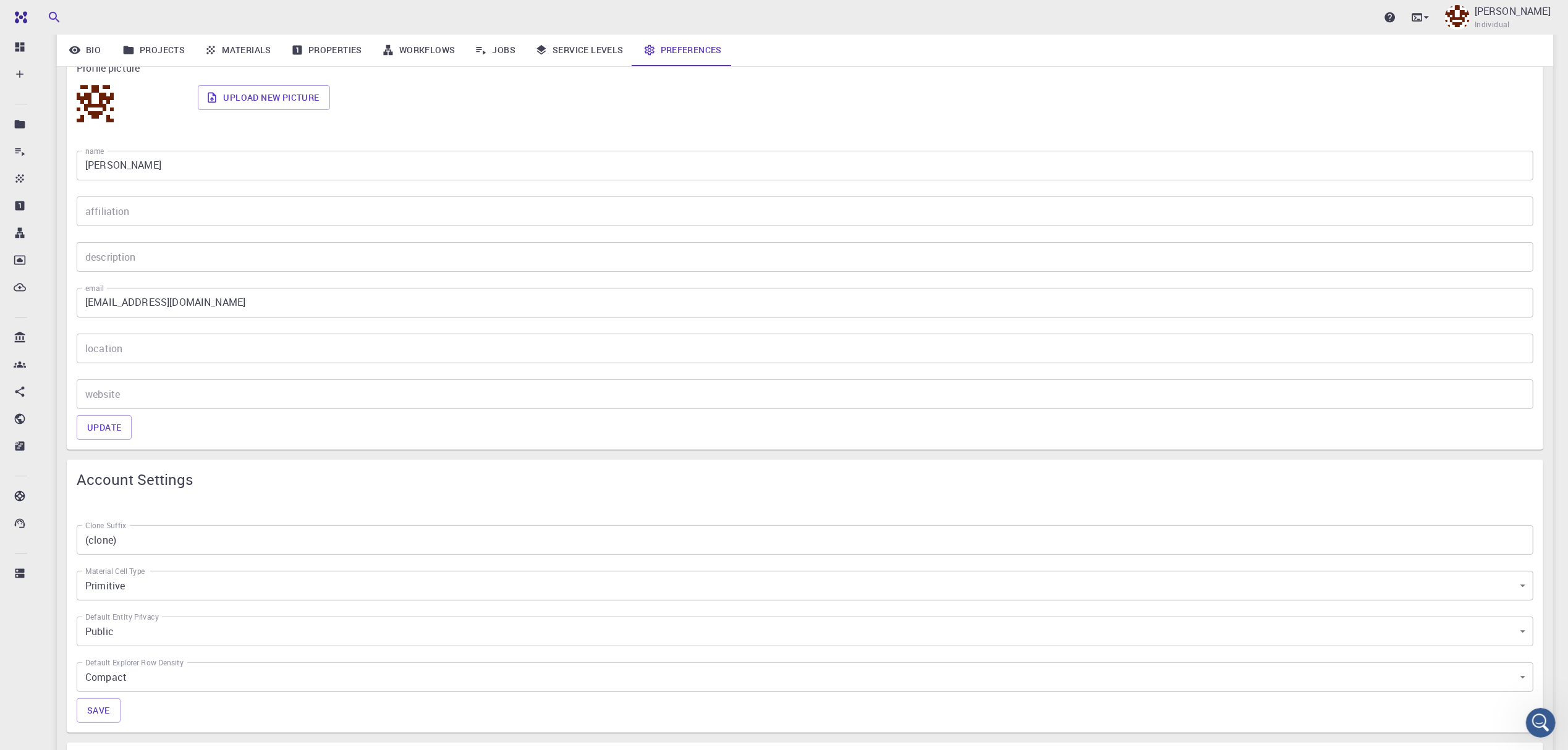
scroll to position [174, 0]
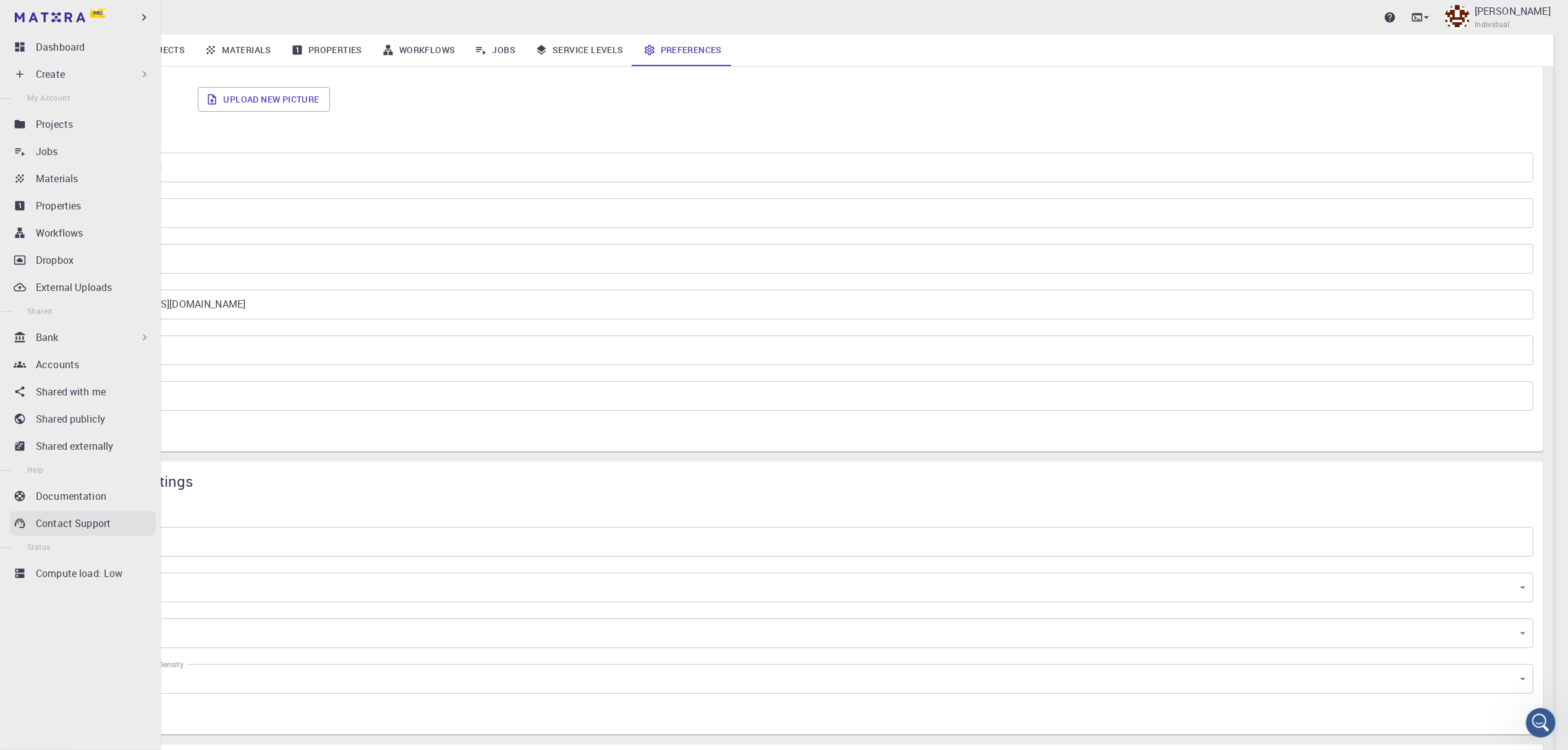
click at [74, 525] on p "Contact Support" at bounding box center [73, 524] width 75 height 15
click at [53, 527] on p "Contact Support" at bounding box center [73, 524] width 75 height 15
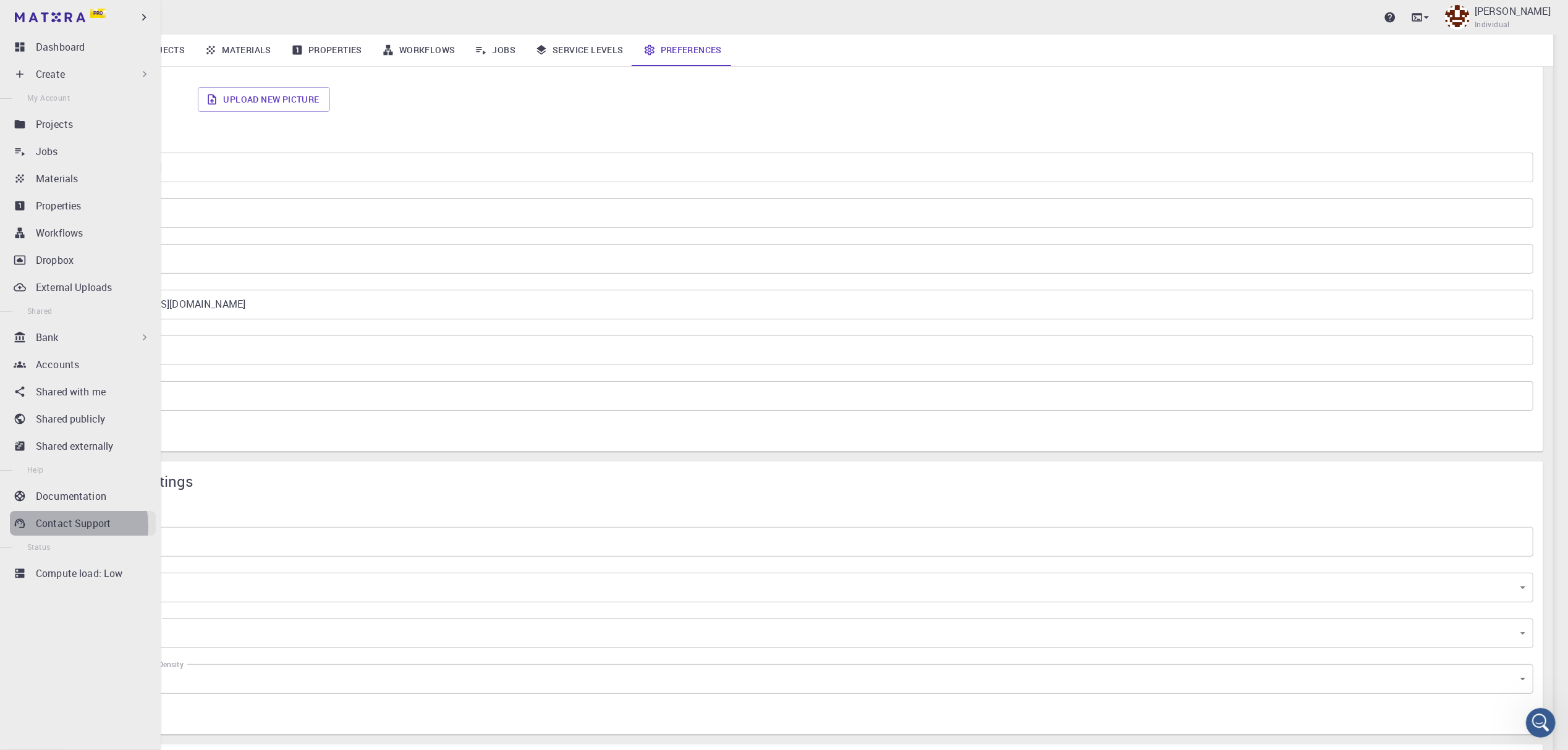
click at [53, 527] on p "Contact Support" at bounding box center [73, 524] width 75 height 15
click at [151, 20] on icon "button" at bounding box center [144, 17] width 14 height 14
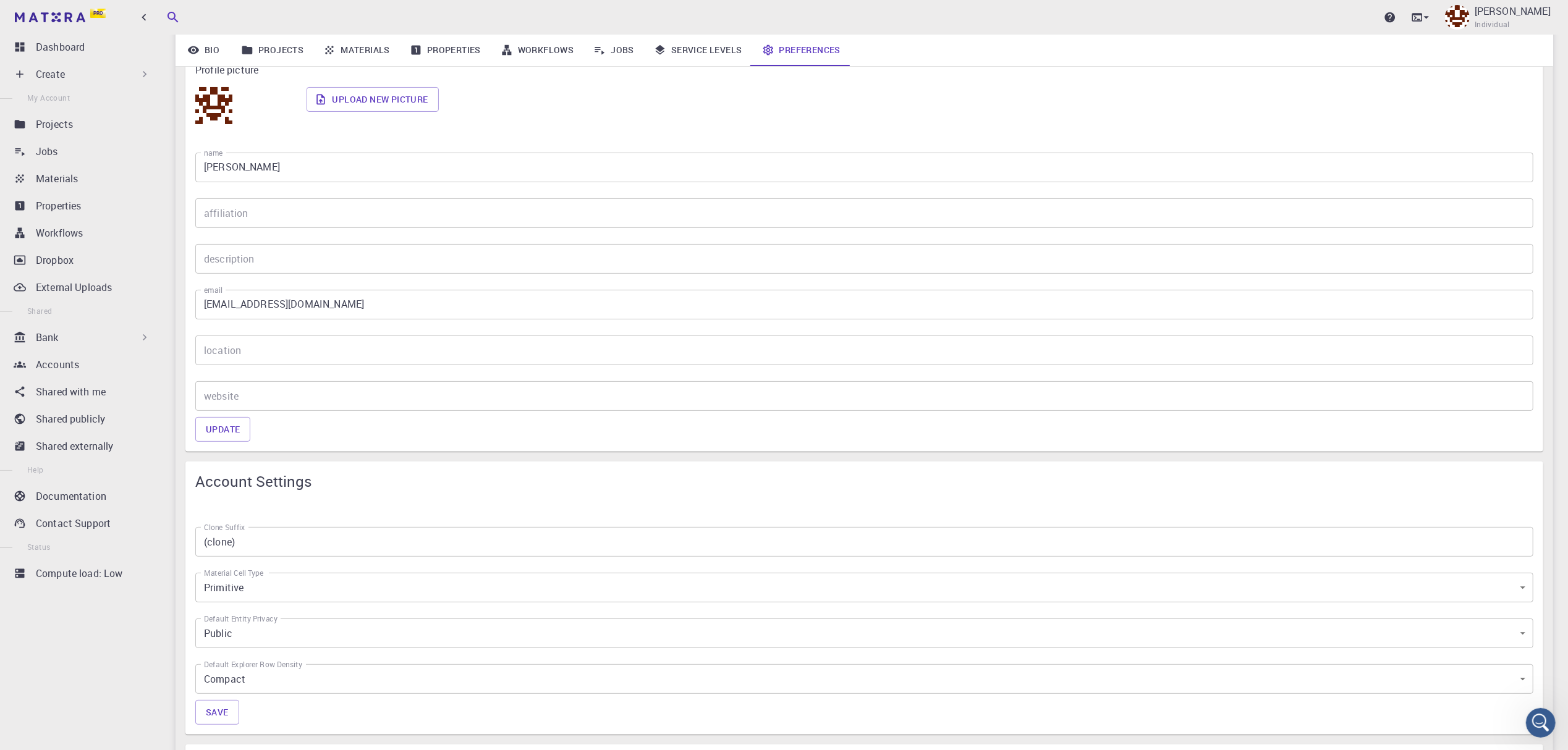
click at [141, 337] on icon at bounding box center [145, 337] width 12 height 12
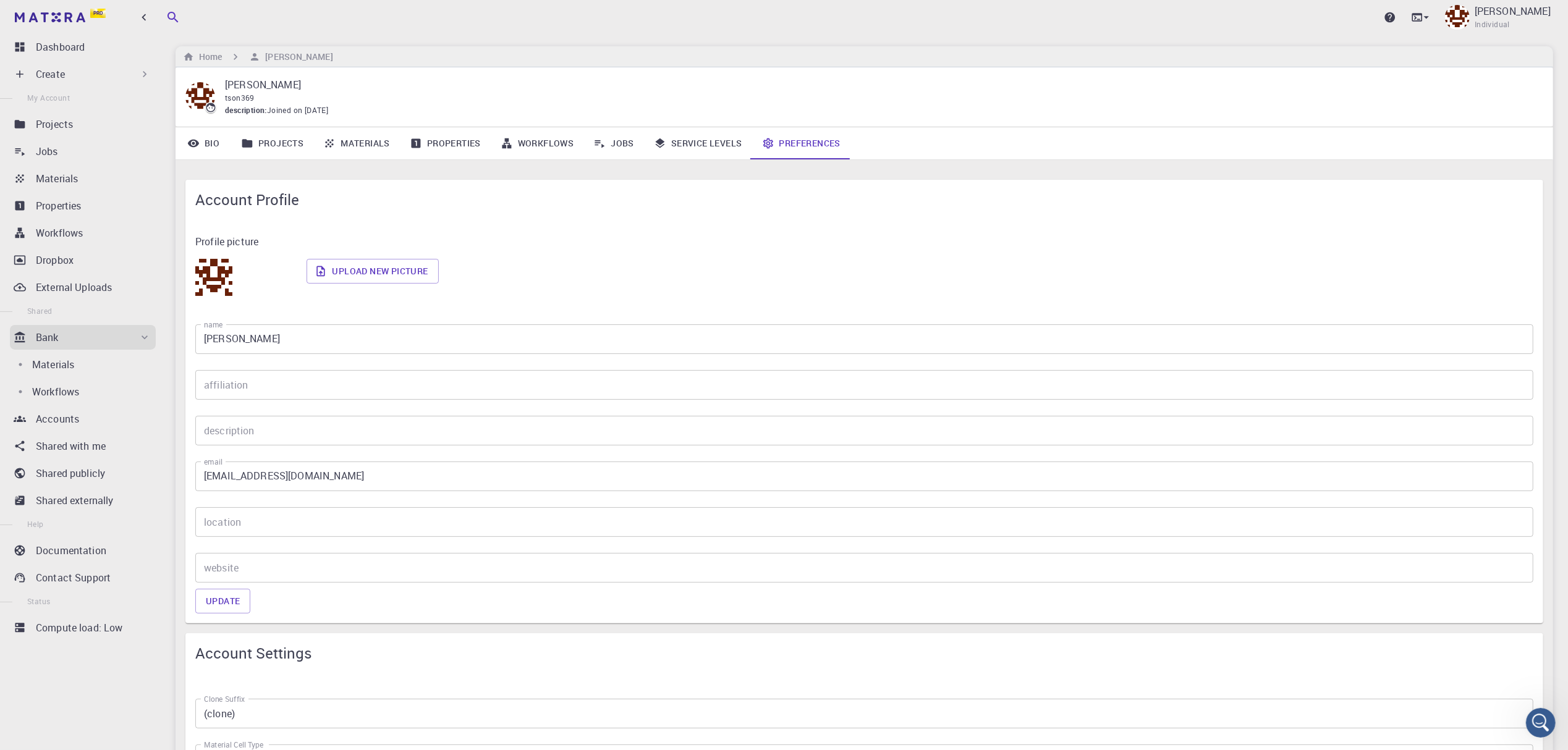
scroll to position [0, 0]
click at [1396, 17] on icon at bounding box center [1391, 17] width 11 height 11
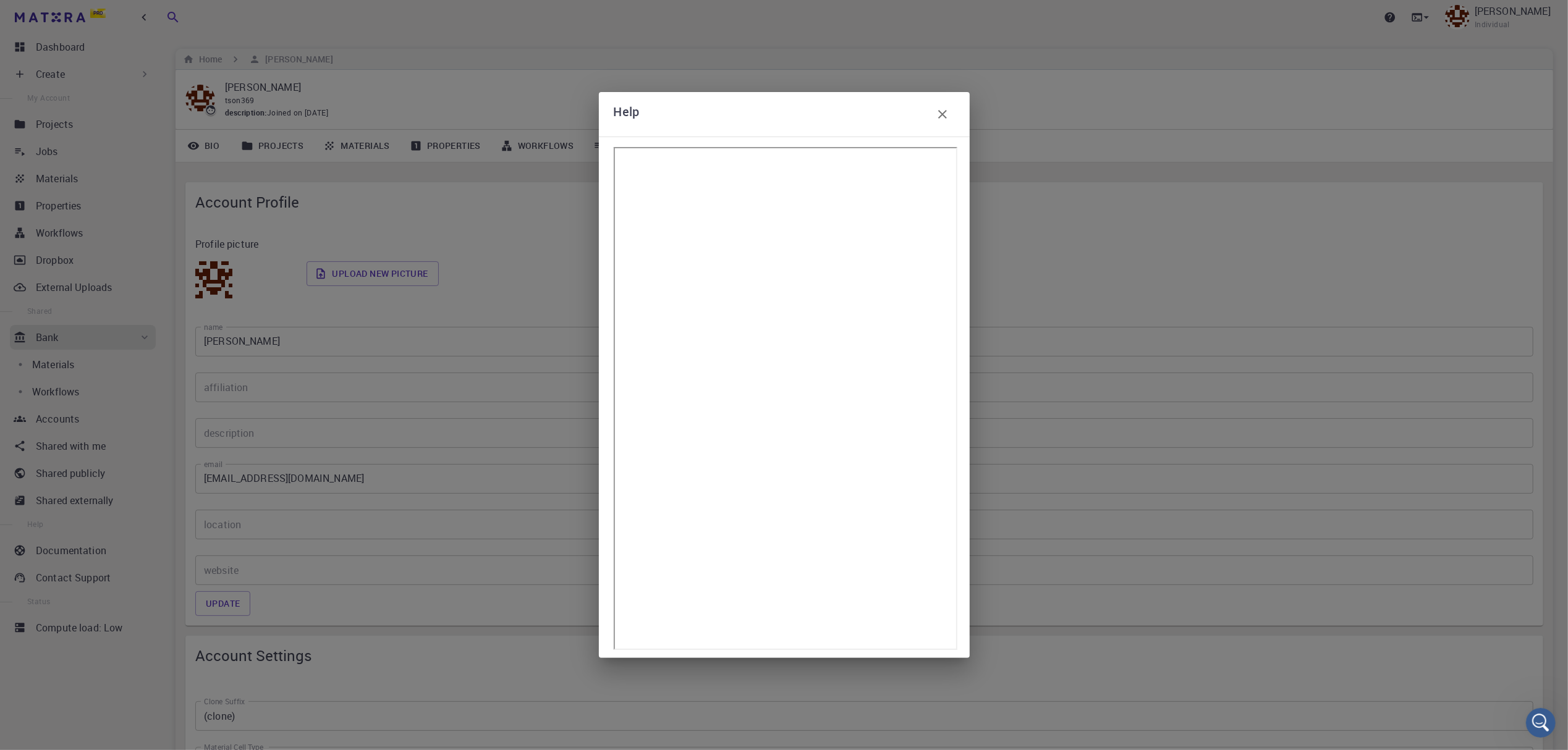
click at [938, 116] on icon "button" at bounding box center [943, 114] width 15 height 15
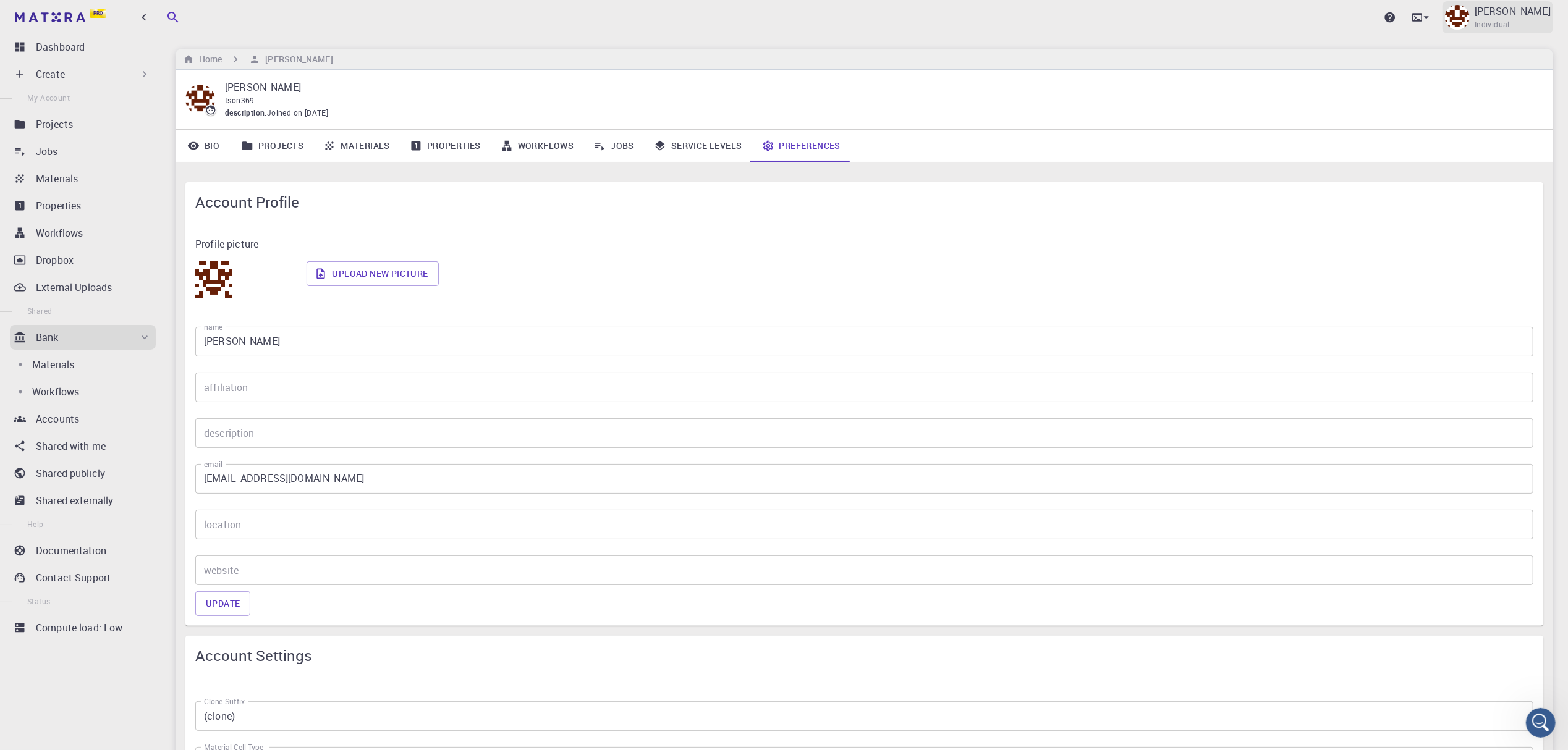
click at [1534, 16] on p "Thanh Son" at bounding box center [1513, 11] width 76 height 15
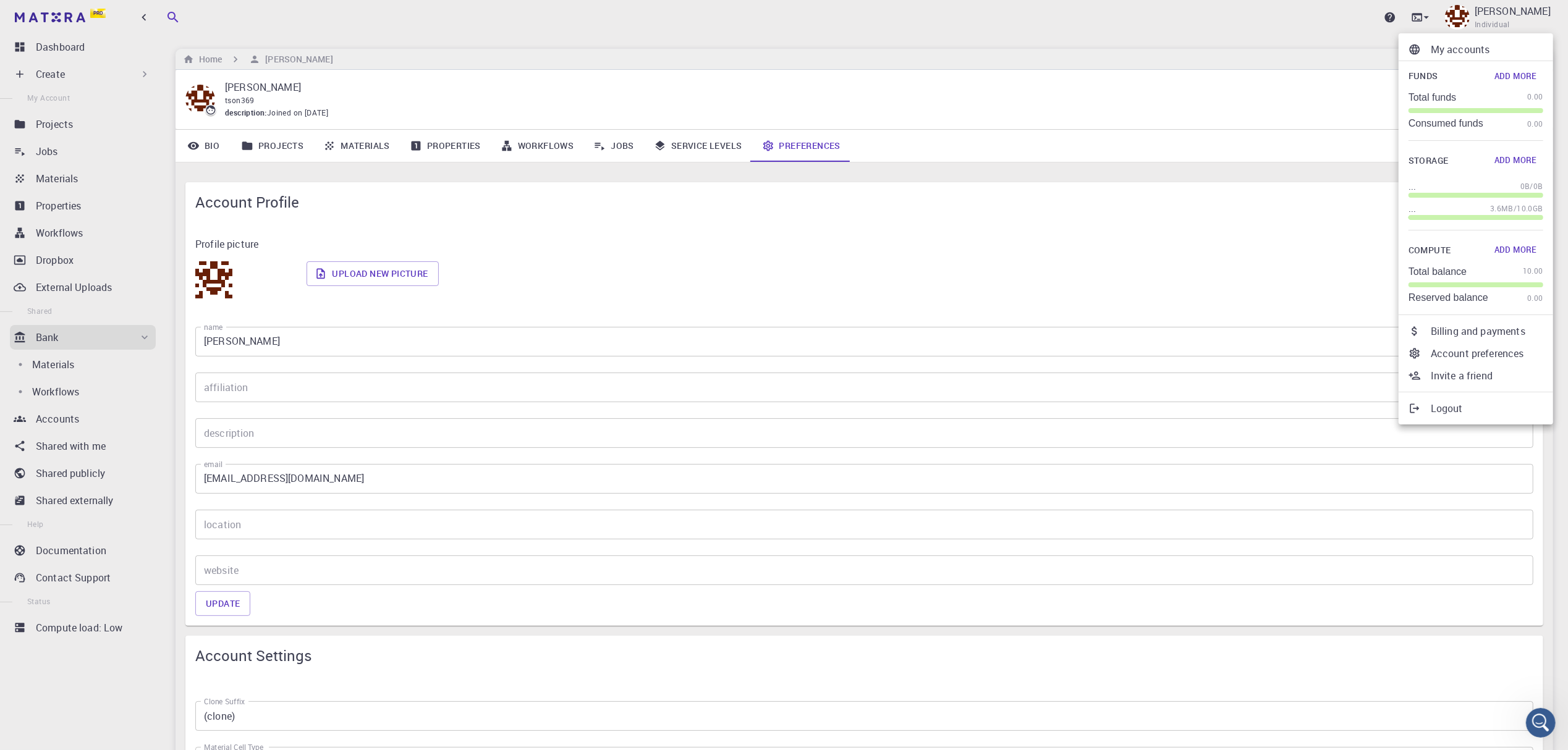
drag, startPoint x: 1397, startPoint y: 560, endPoint x: 1396, endPoint y: 549, distance: 11.0
click at [1397, 552] on div at bounding box center [784, 375] width 1568 height 750
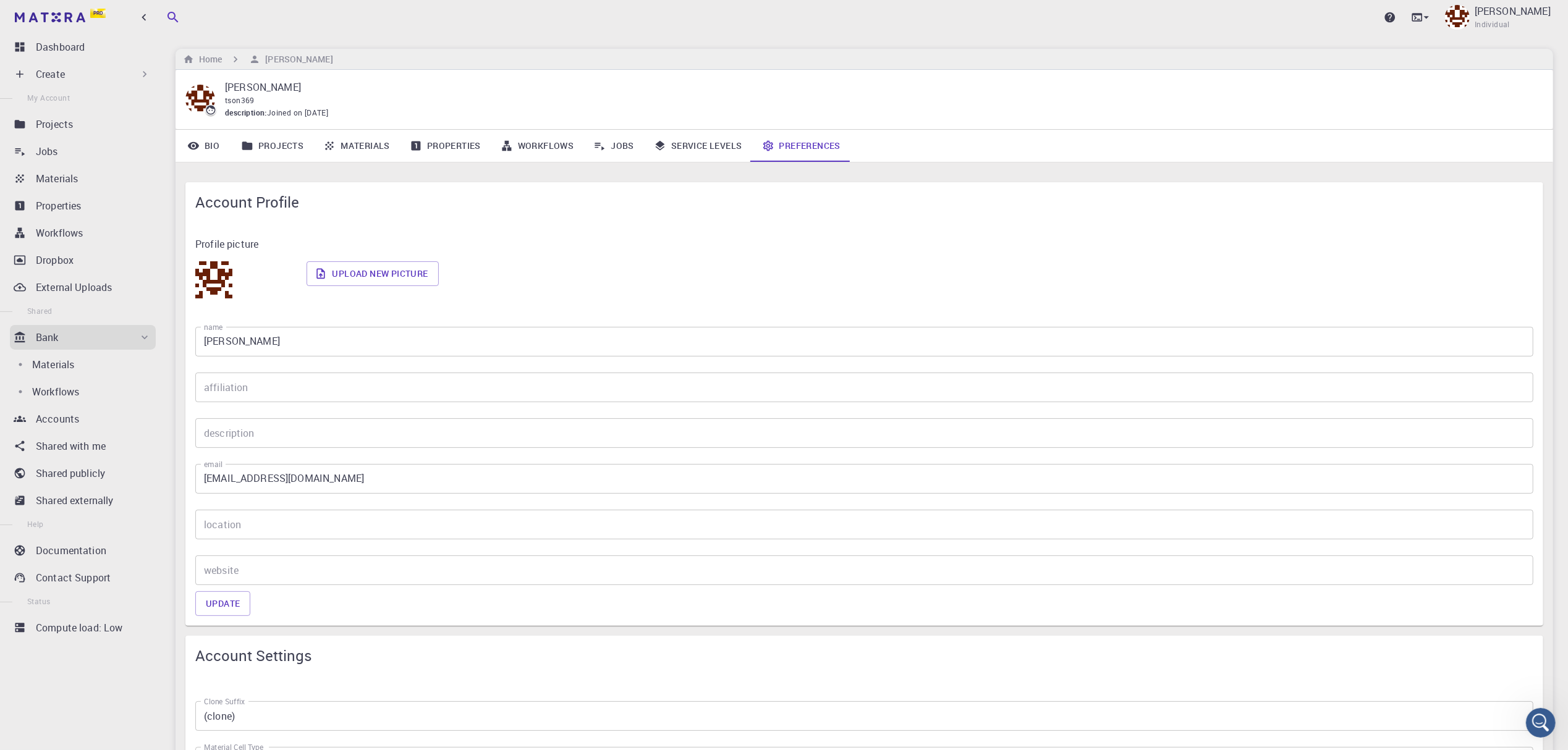
click at [1536, 721] on icon "Open Intercom Messenger" at bounding box center [1541, 723] width 20 height 20
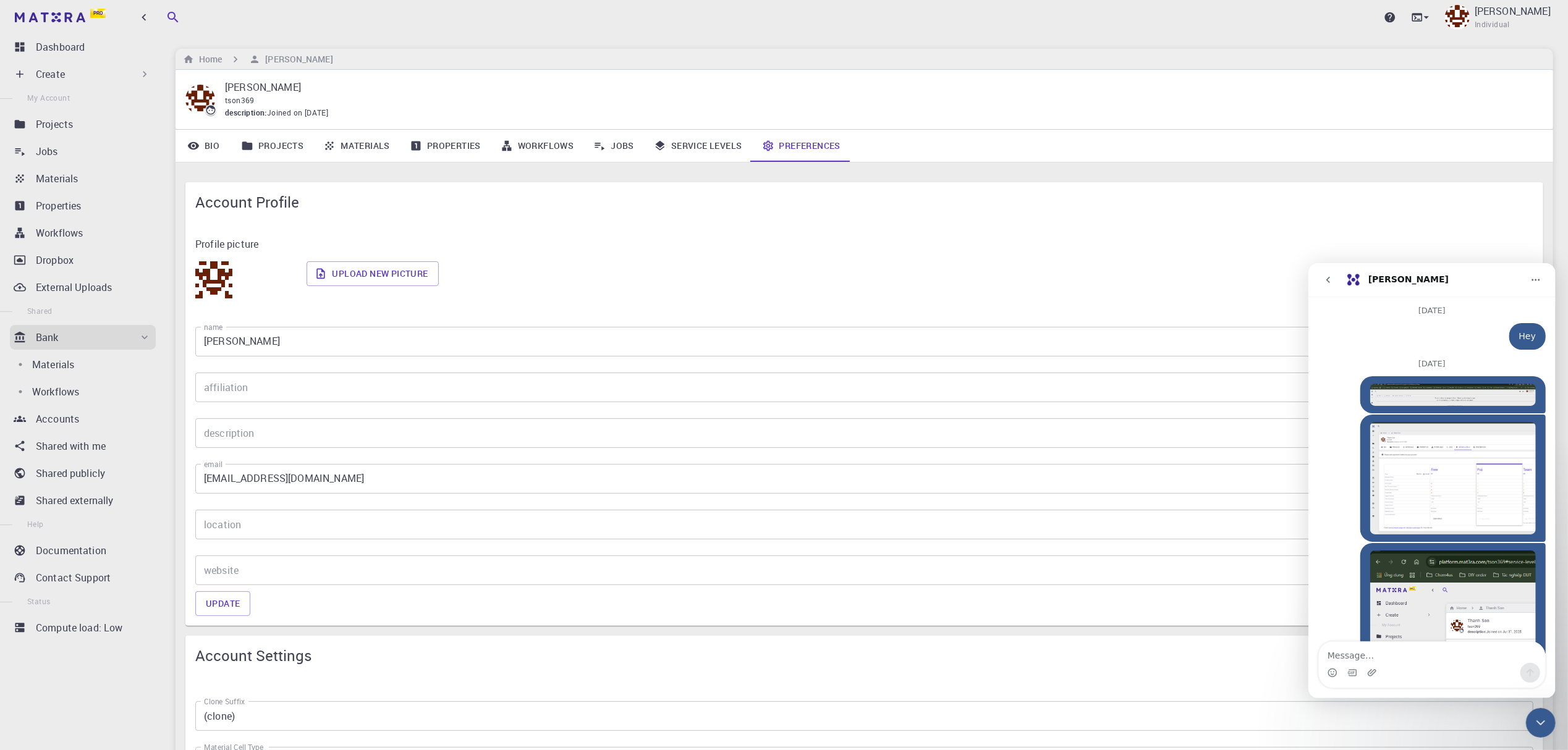
scroll to position [777, 0]
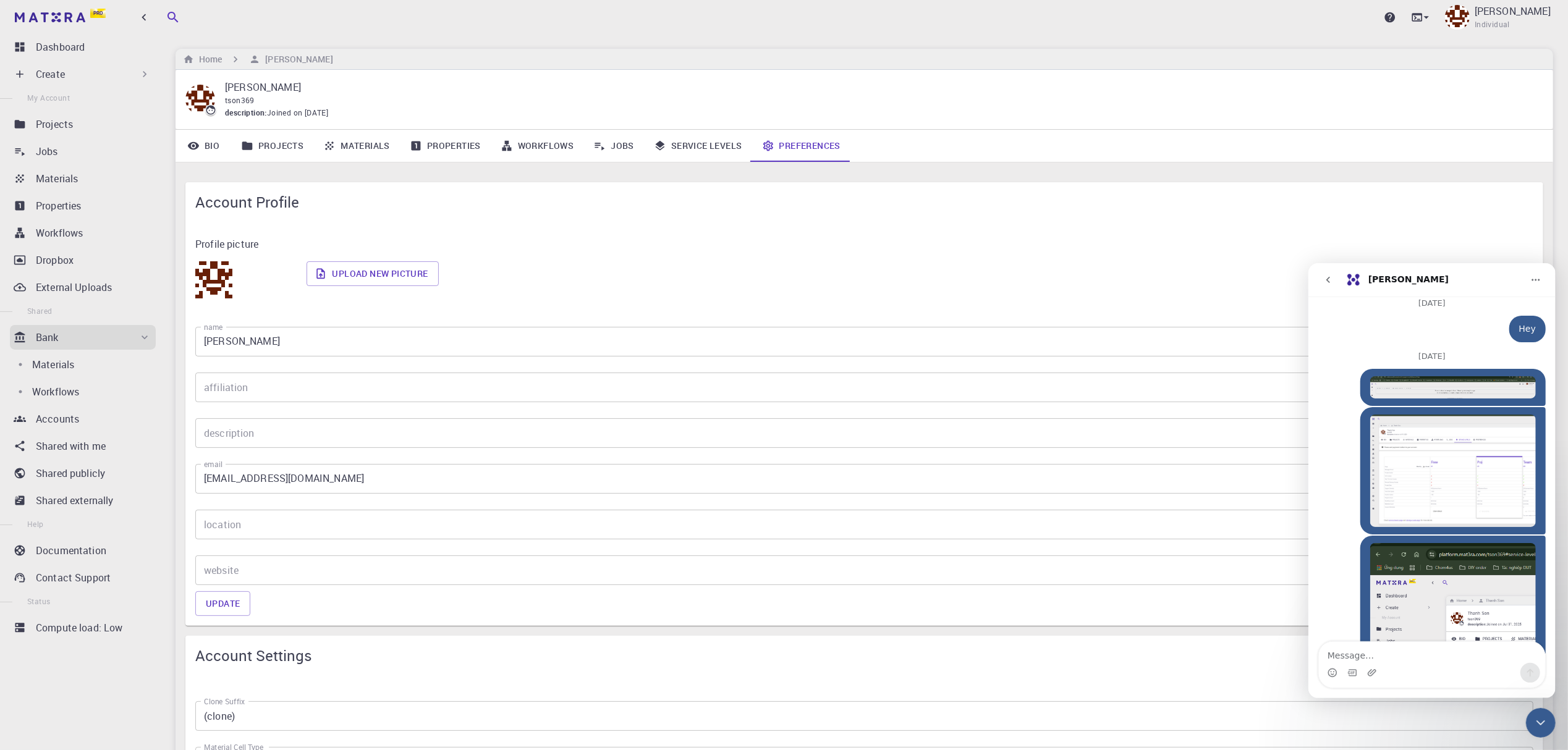
click at [1403, 654] on textarea "Message…" at bounding box center [1431, 652] width 226 height 21
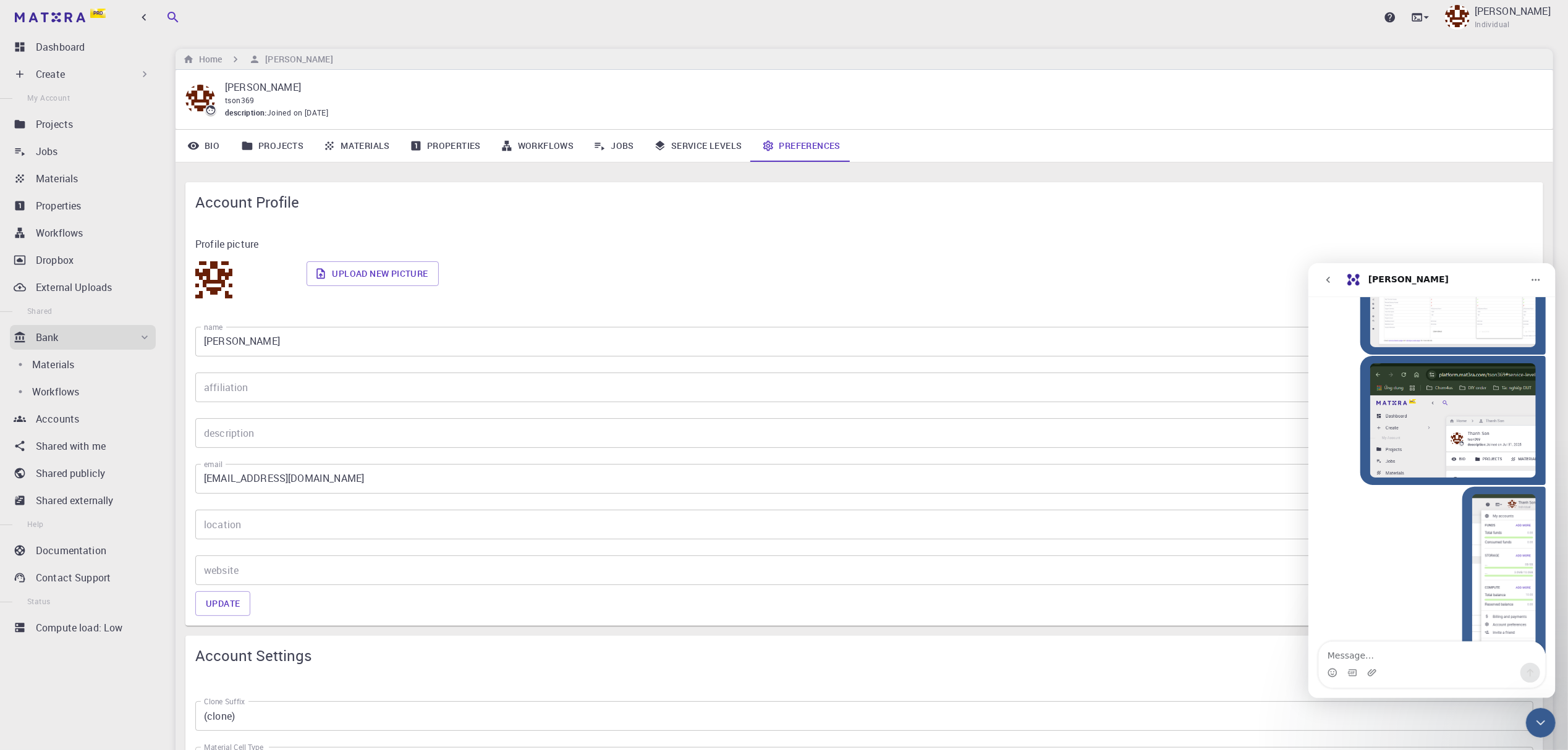
scroll to position [958, 0]
click at [1519, 1] on div "Upgrade Thanh Son Individual" at bounding box center [864, 17] width 1437 height 35
click at [1517, 7] on p "Thanh Son" at bounding box center [1513, 11] width 76 height 15
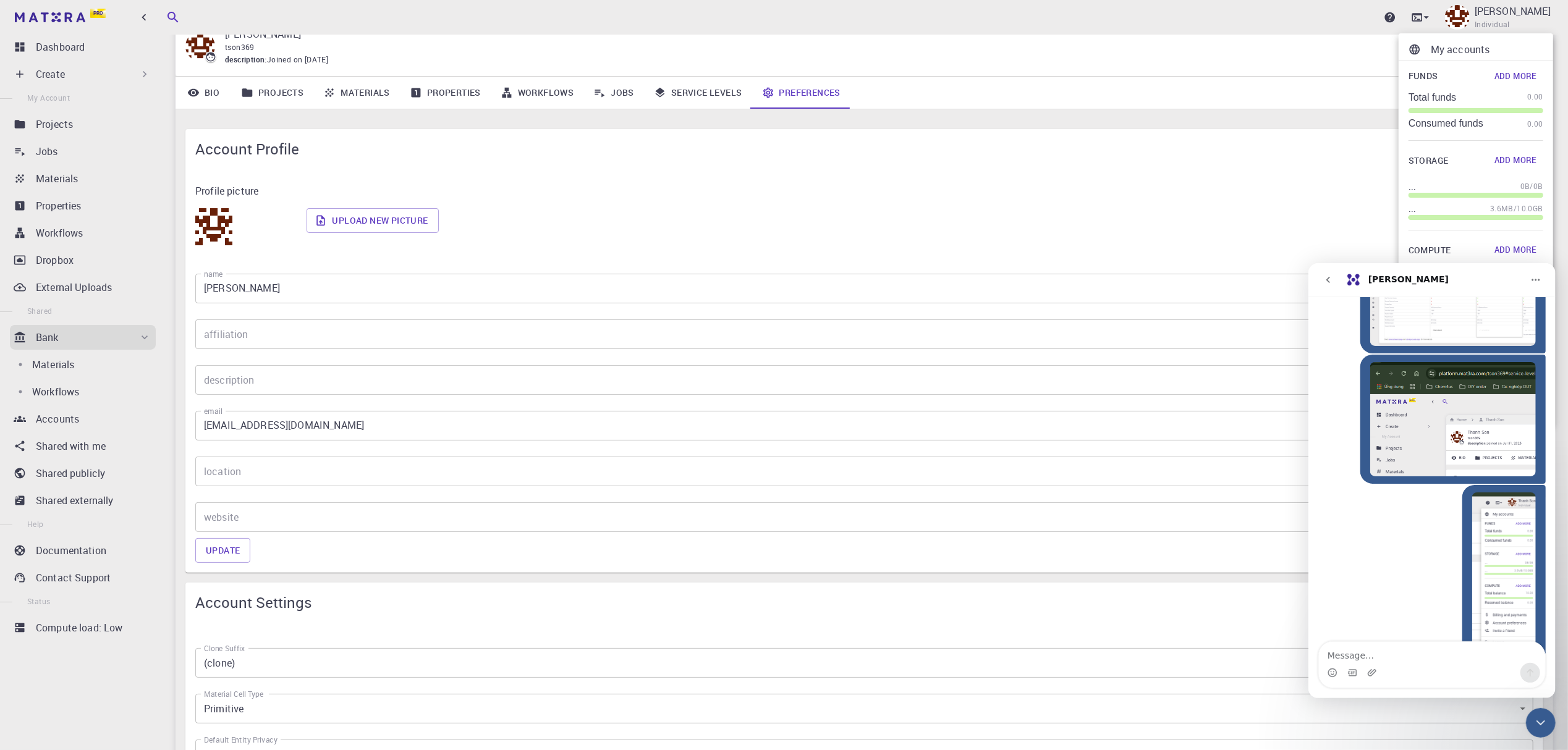
scroll to position [82, 0]
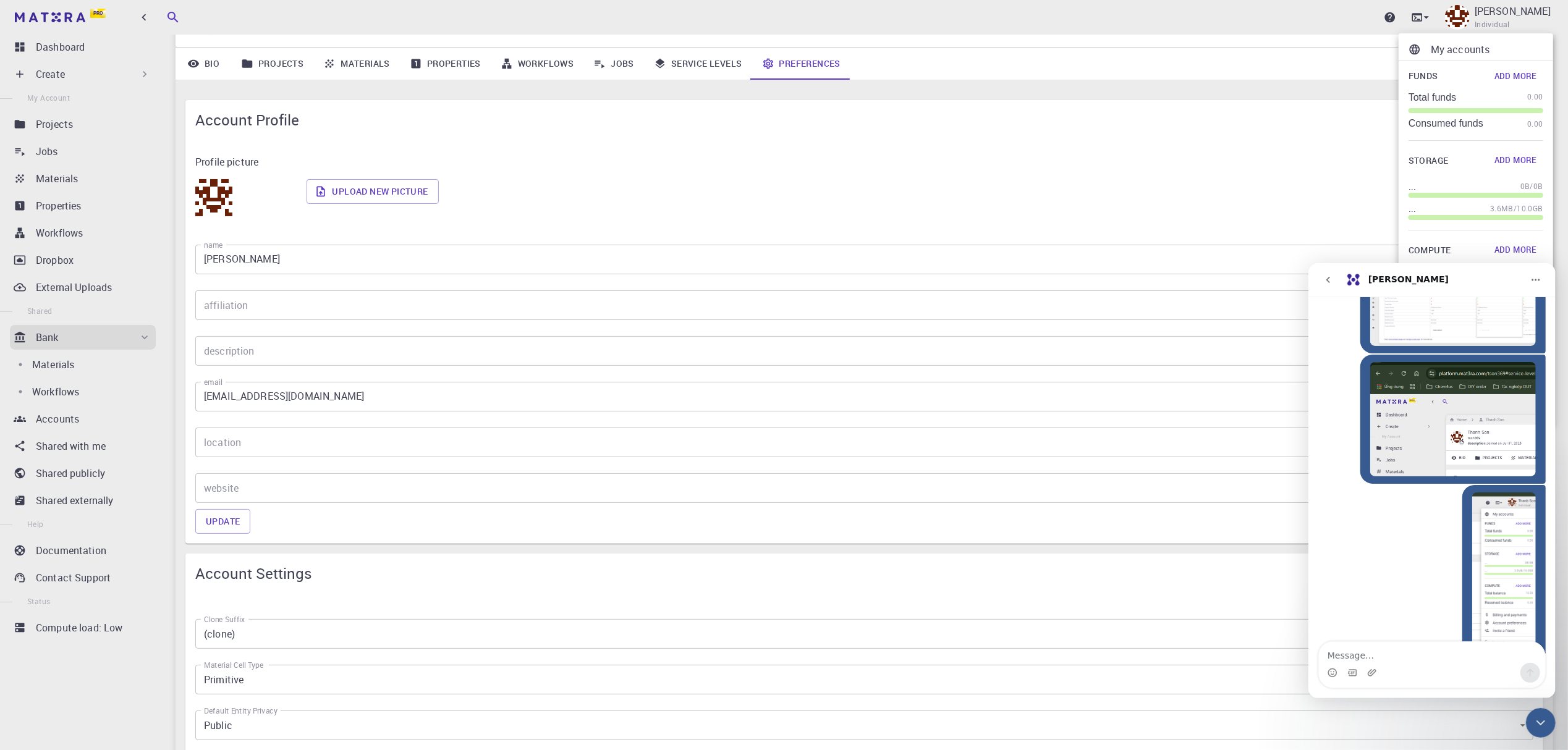
click at [1544, 721] on icon "Close Intercom Messenger" at bounding box center [1541, 723] width 9 height 5
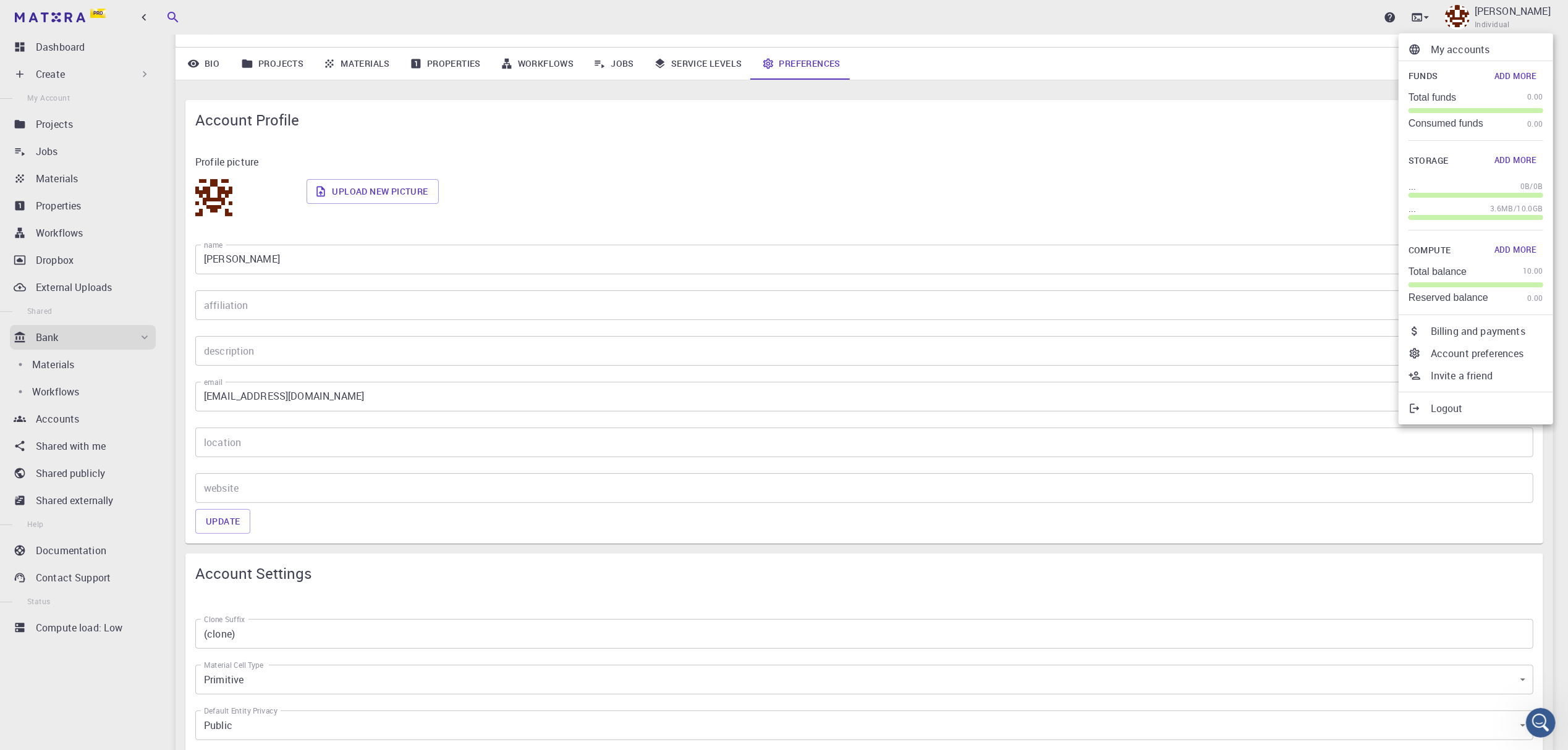
click at [372, 61] on div at bounding box center [784, 375] width 1568 height 750
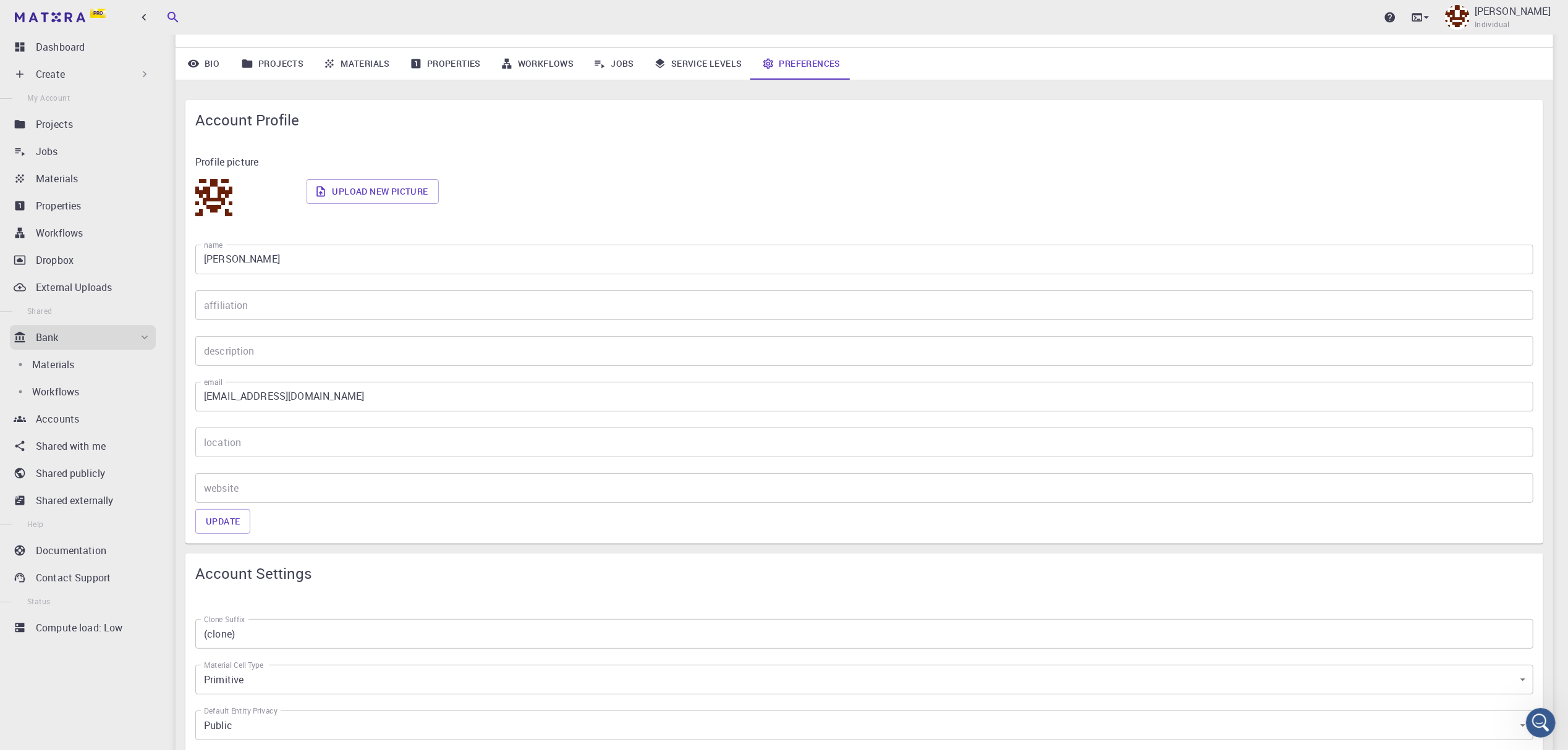
click at [619, 65] on link "Jobs" at bounding box center [614, 64] width 61 height 32
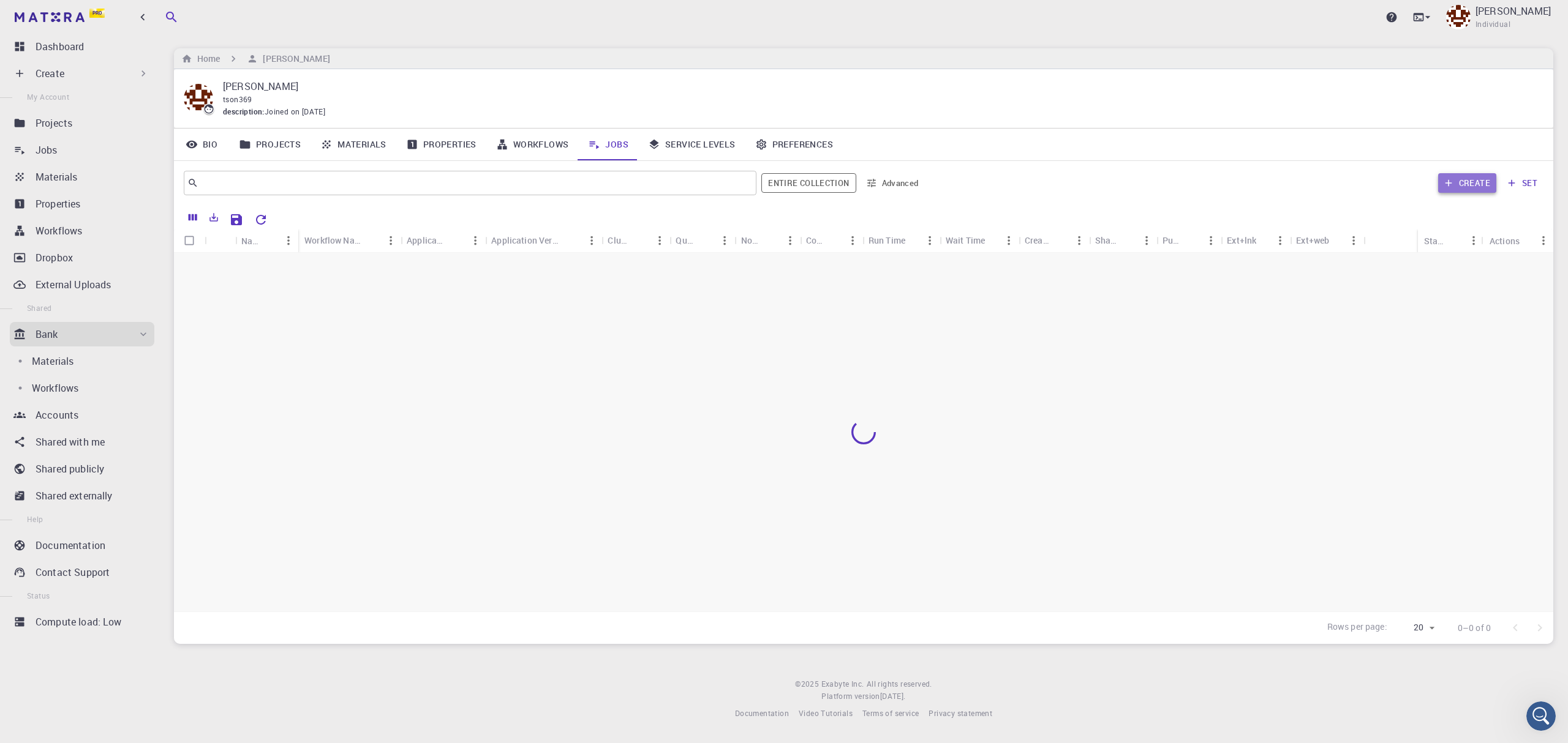
click at [1468, 180] on button "Create" at bounding box center [1467, 183] width 58 height 20
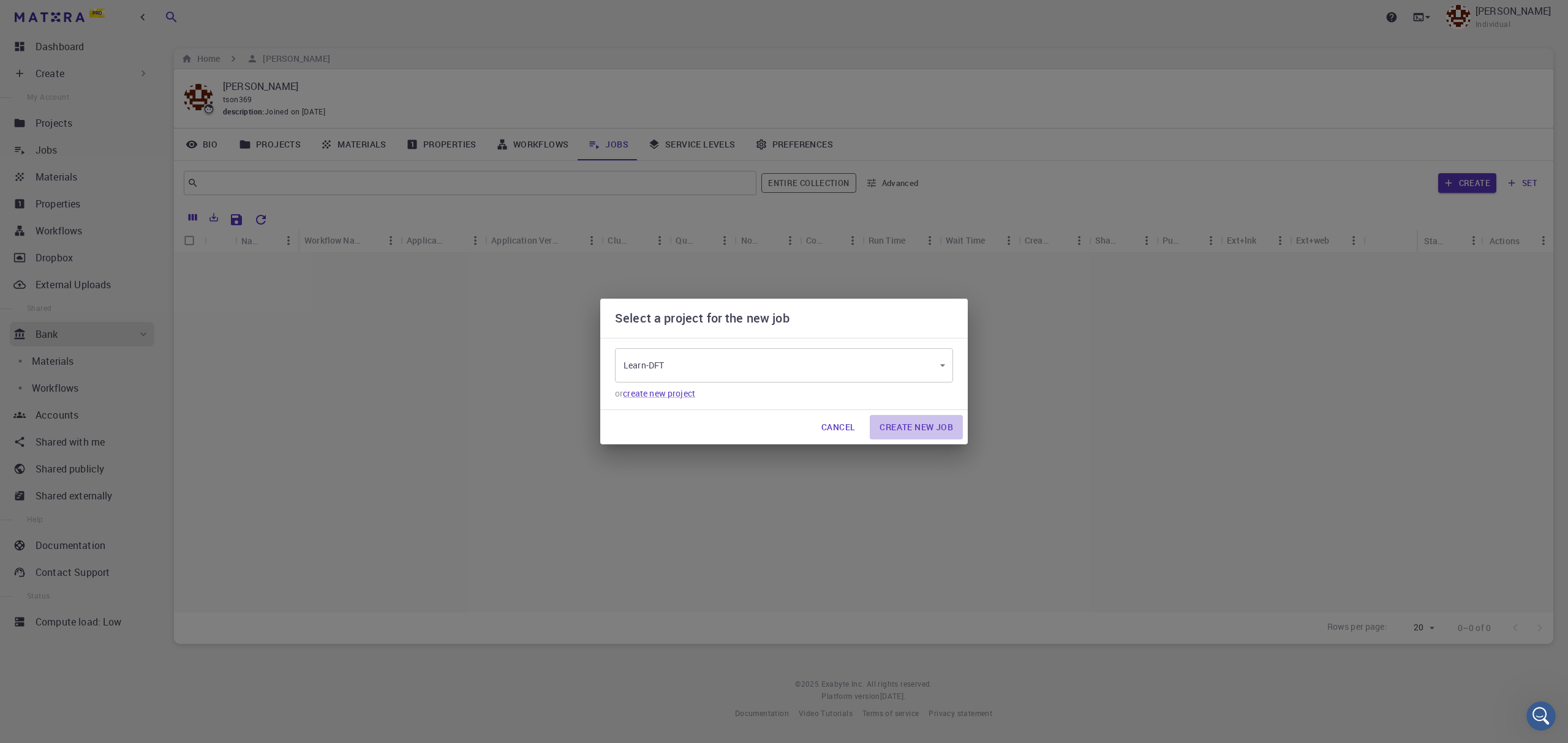
click at [908, 429] on button "Create New Job" at bounding box center [916, 427] width 93 height 25
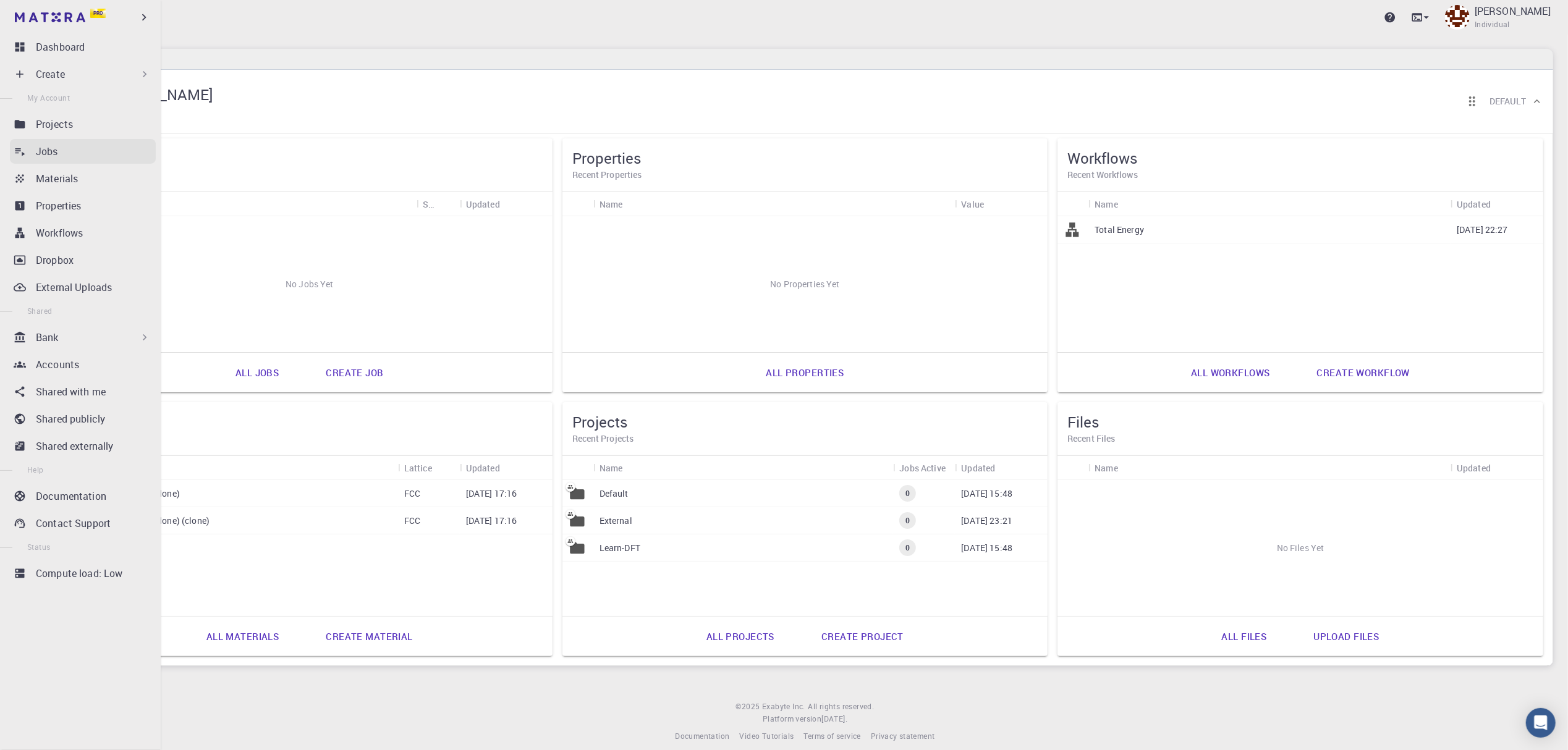
click at [74, 156] on div "Jobs" at bounding box center [96, 151] width 120 height 15
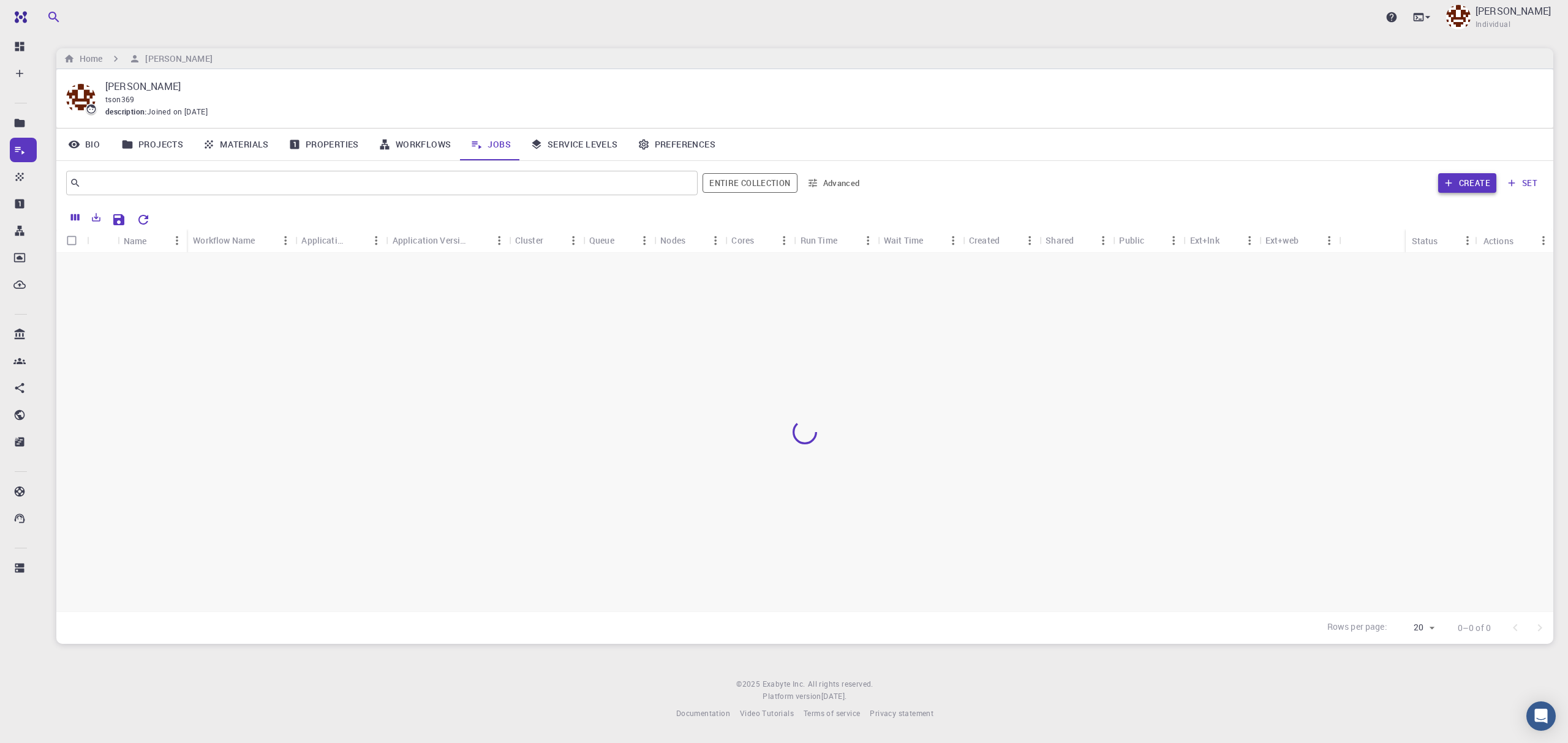
click at [1457, 185] on button "Create" at bounding box center [1467, 183] width 58 height 20
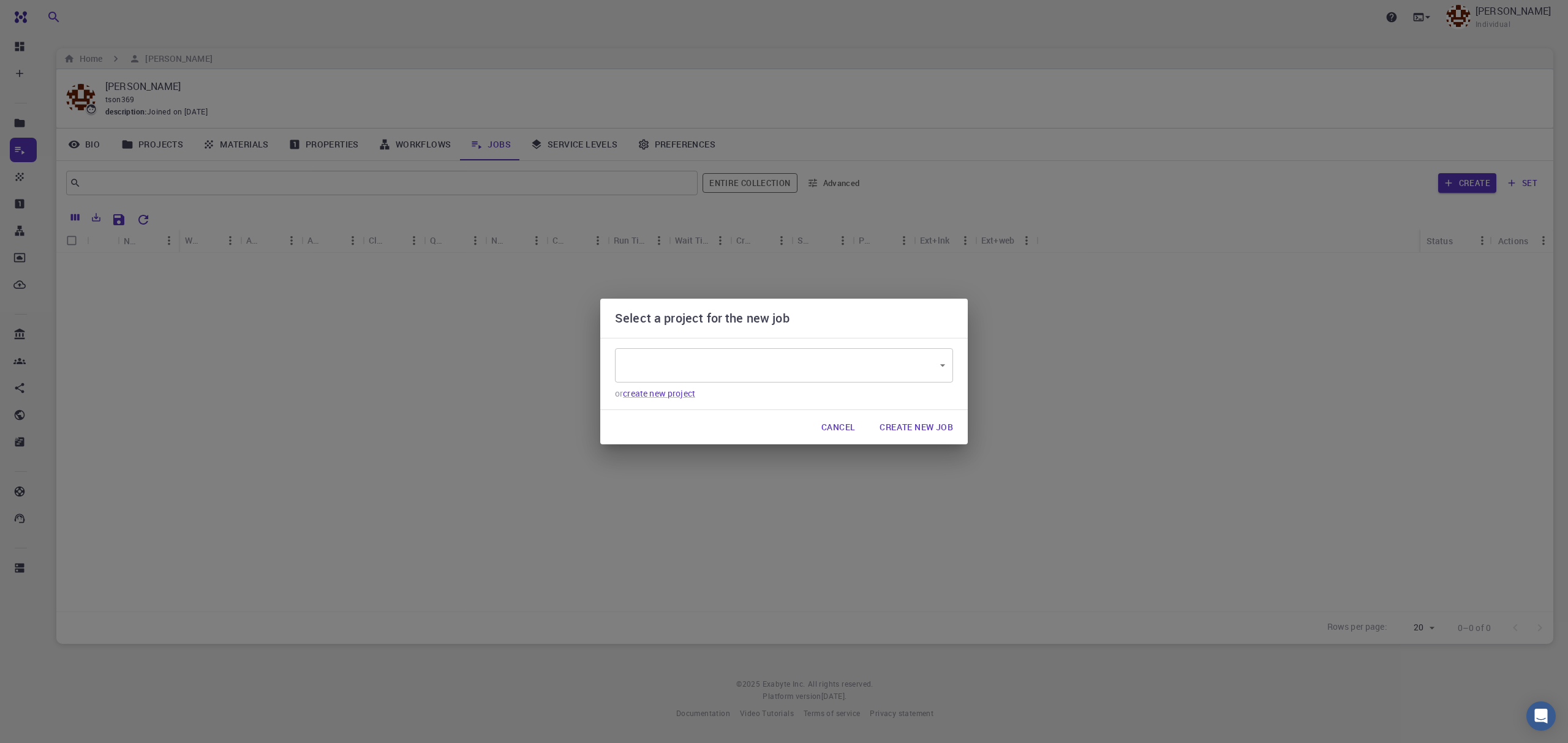
type input "r7YzEEDL8XBFXXthv"
click at [939, 430] on button "Create New Job" at bounding box center [916, 427] width 93 height 25
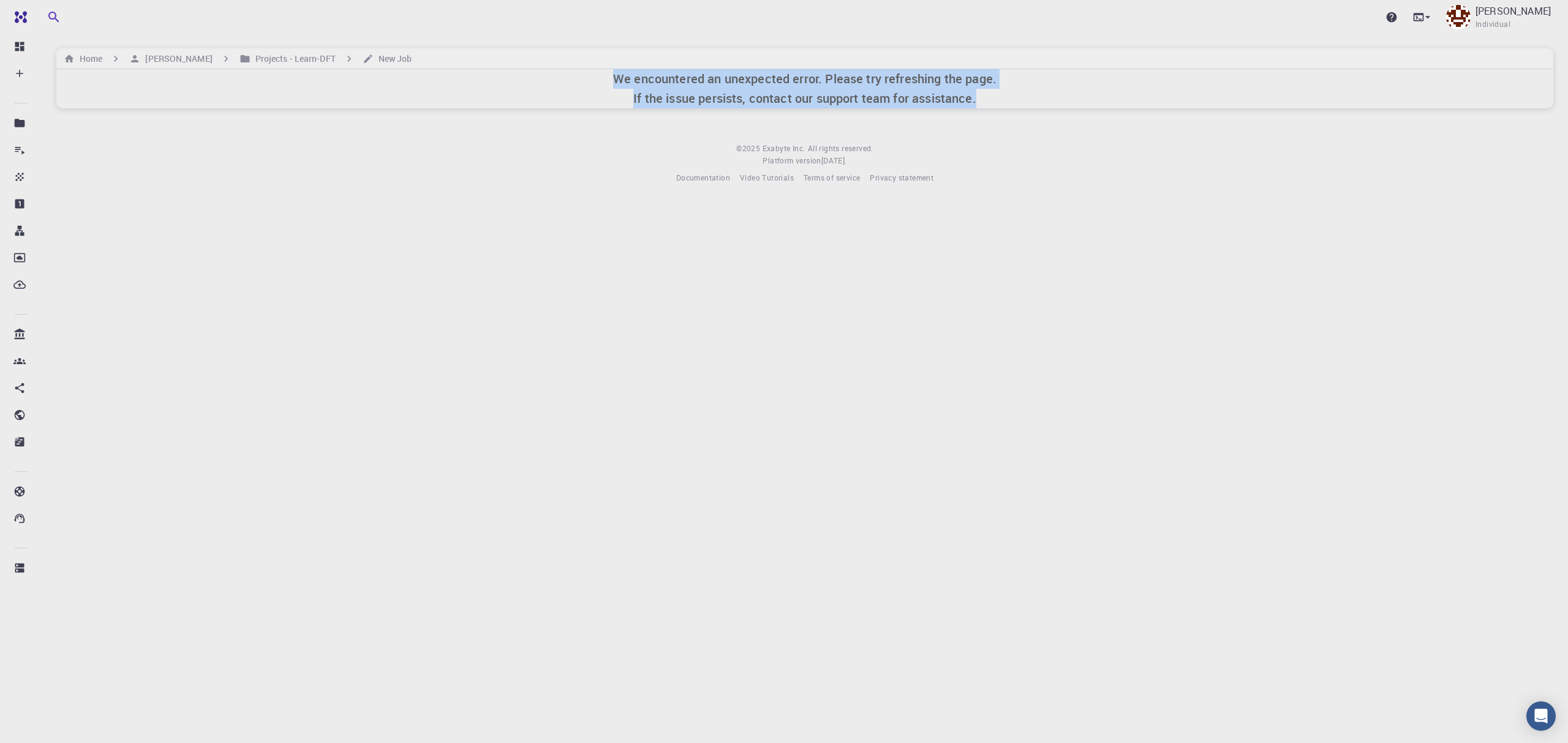
drag, startPoint x: 615, startPoint y: 76, endPoint x: 1037, endPoint y: 111, distance: 423.4
click at [1037, 111] on div "Upgrade Thanh Son Individual Home Thanh Son Projects - Learn-DFT New Job We enc…" at bounding box center [805, 102] width 1527 height 204
copy h6 "We encountered an unexpected error. Please try refreshing the page. If the issu…"
